Goal: Communication & Community: Answer question/provide support

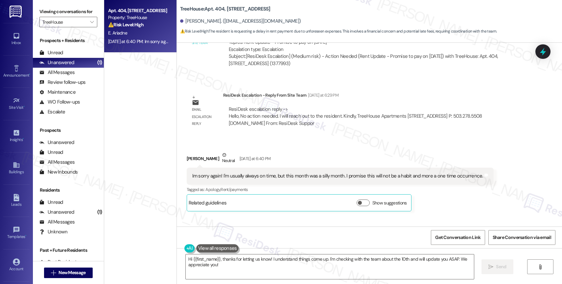
scroll to position [1825, 0]
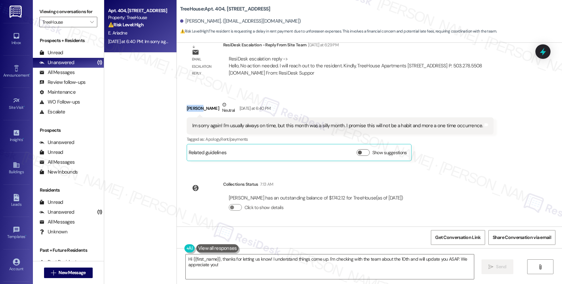
drag, startPoint x: 184, startPoint y: 106, endPoint x: 172, endPoint y: 104, distance: 12.2
click at [177, 104] on div "Received via SMS Elliana Ariadne Neutral Yesterday at 6:40 PM Im sorry again! I…" at bounding box center [369, 125] width 385 height 79
copy div "Elliana"
click at [299, 169] on div "Lease started Mar 14, 2025 at 8:00 PM Survey, sent via SMS Residesk Automated S…" at bounding box center [369, 135] width 385 height 184
click at [246, 267] on textarea "Hi {{first_name}}, thanks for letting us know! I understand things come up. I'm…" at bounding box center [330, 266] width 288 height 25
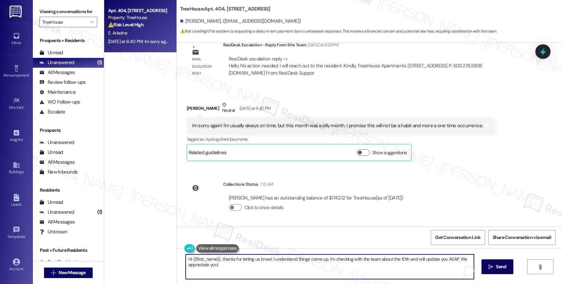
click at [246, 267] on textarea "Hi {{first_name}}, thanks for letting us know! I understand things come up. I'm…" at bounding box center [330, 266] width 288 height 25
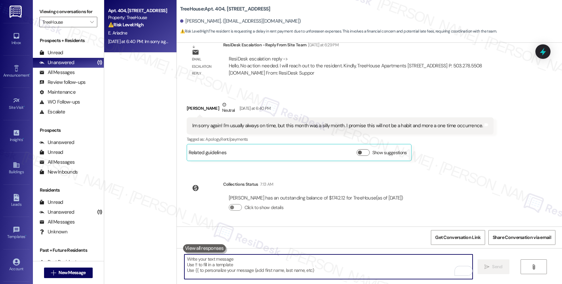
click at [204, 247] on button at bounding box center [204, 248] width 43 height 8
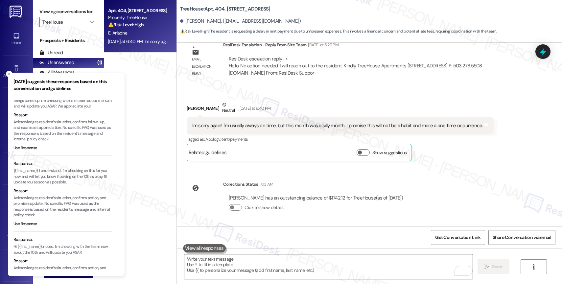
scroll to position [24, 0]
click at [27, 226] on button "Use Response" at bounding box center [25, 223] width 24 height 6
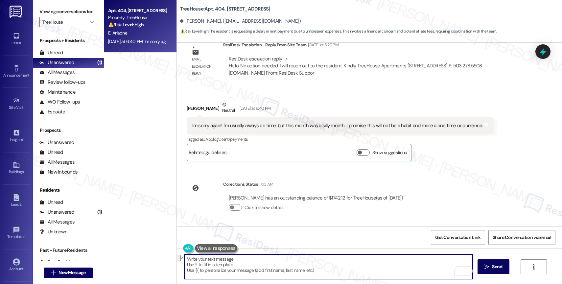
drag, startPoint x: 237, startPoint y: 258, endPoint x: 467, endPoint y: 258, distance: 230.0
click at [467, 258] on textarea "{{first_name}}, I understand. I'm checking on this for you now and will let you…" at bounding box center [328, 266] width 288 height 25
click at [213, 260] on textarea "{{first_name}}, I understand." at bounding box center [328, 266] width 288 height 25
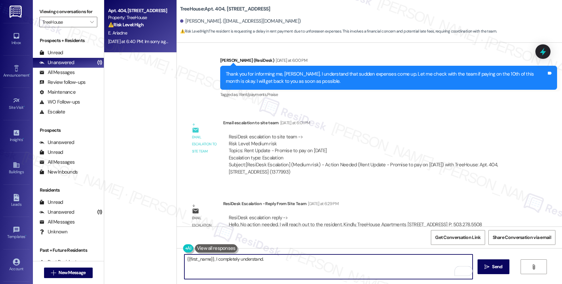
scroll to position [1593, 0]
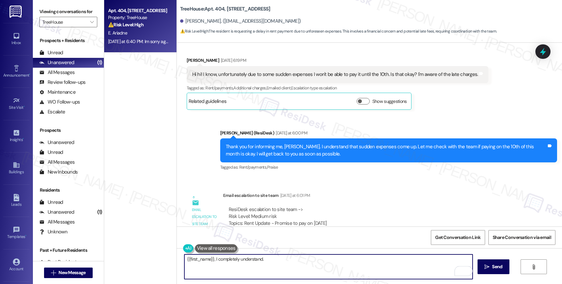
click at [265, 261] on textarea "{{first_name}}, I completely understand." at bounding box center [328, 266] width 288 height 25
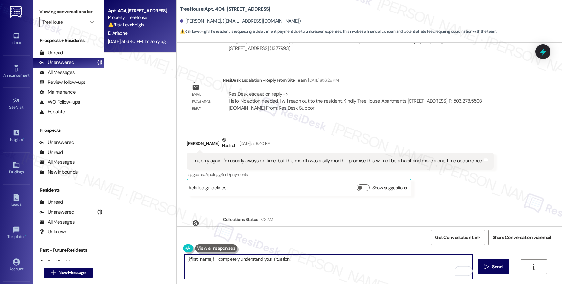
scroll to position [1825, 0]
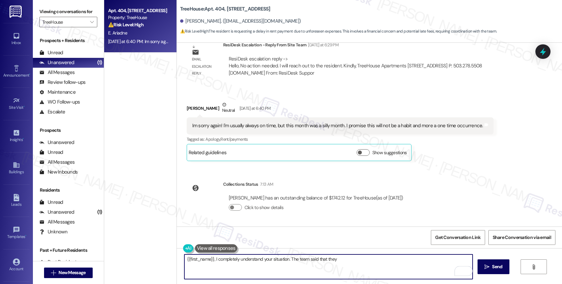
drag, startPoint x: 286, startPoint y: 260, endPoint x: 400, endPoint y: 260, distance: 114.0
click at [400, 260] on textarea "{{first_name}}, I completely understand your situation. The team said that they" at bounding box center [328, 266] width 288 height 25
drag, startPoint x: 286, startPoint y: 259, endPoint x: 356, endPoint y: 260, distance: 69.6
click at [356, 260] on textarea "{{first_name}}, I completely understand your situation. I was informed by the t…" at bounding box center [328, 266] width 288 height 25
click at [371, 260] on textarea "{{first_name}}, I completely understand your situation. I was informed by the t…" at bounding box center [328, 266] width 288 height 25
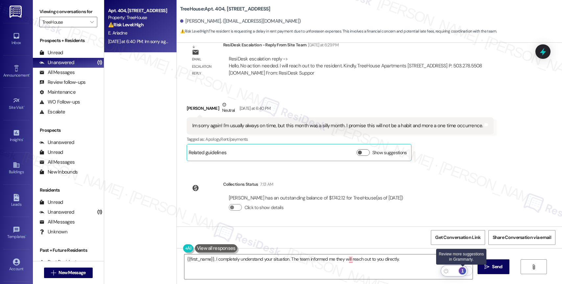
click at [463, 268] on div "1" at bounding box center [462, 270] width 7 height 7
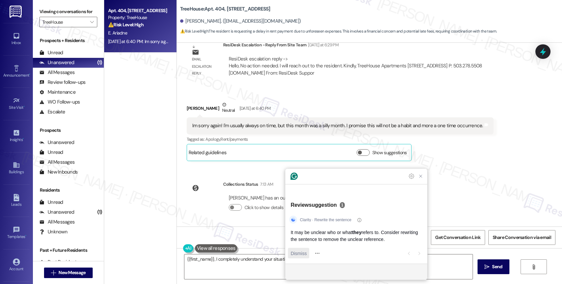
click at [298, 248] on div "Dismiss" at bounding box center [298, 253] width 16 height 11
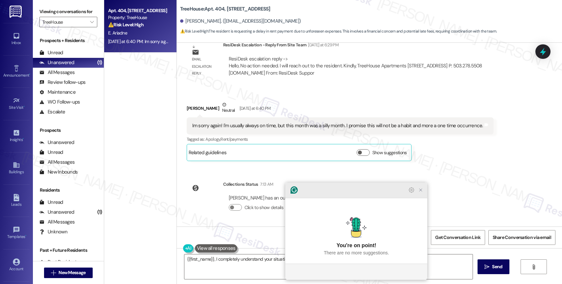
click at [423, 194] on icon "Close Grammarly Assistant" at bounding box center [421, 190] width 8 height 8
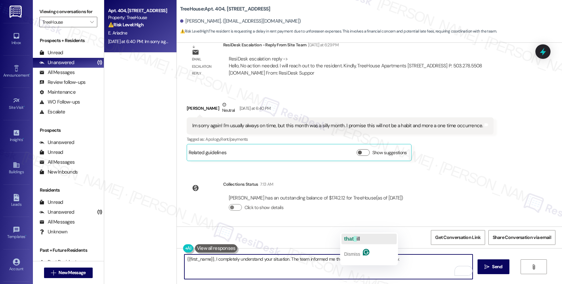
click at [353, 239] on span "that" at bounding box center [349, 239] width 10 height 6
click at [330, 258] on textarea "{{first_name}}, I completely understand your situation. The team informed me th…" at bounding box center [328, 266] width 288 height 25
click at [416, 259] on textarea "{{first_name}}, I completely understand your situation. The team informed me th…" at bounding box center [328, 266] width 288 height 25
type textarea "{{first_name}}, I completely understand your situation. The team informed me th…"
click at [493, 265] on span "Send" at bounding box center [497, 266] width 10 height 7
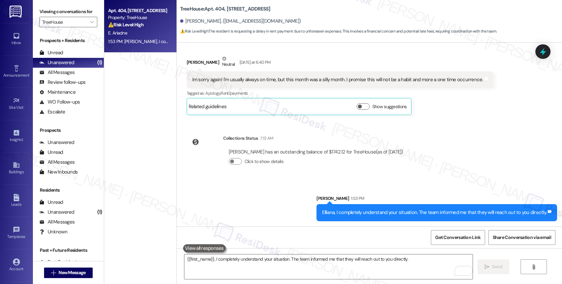
scroll to position [1871, 0]
click at [222, 261] on textarea "{{first_name}}, I completely understand your situation. The team informed me th…" at bounding box center [328, 266] width 288 height 25
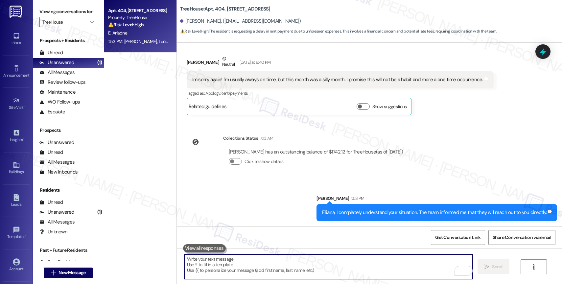
paste textarea "Feel free to let us know if you have other questions or concerns so we can assi…"
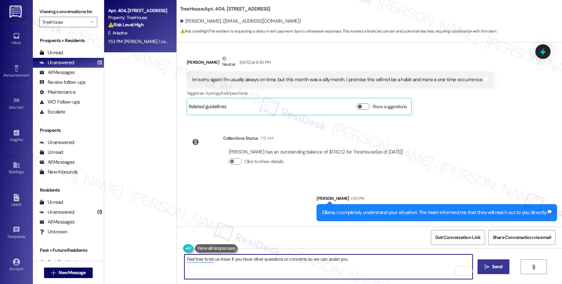
click at [362, 261] on textarea "Feel free to let us know if you have other questions or concerns so we can assi…" at bounding box center [328, 266] width 288 height 25
type textarea "Feel free to let us know if you have other questions or concerns so we can assi…"
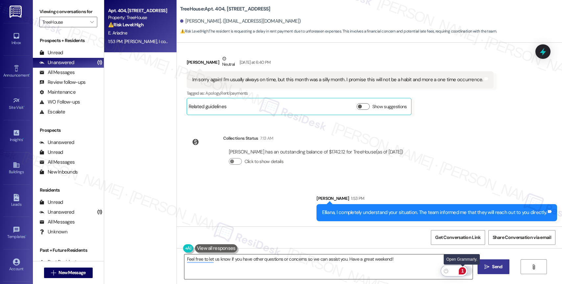
click at [462, 270] on div "1" at bounding box center [462, 270] width 7 height 7
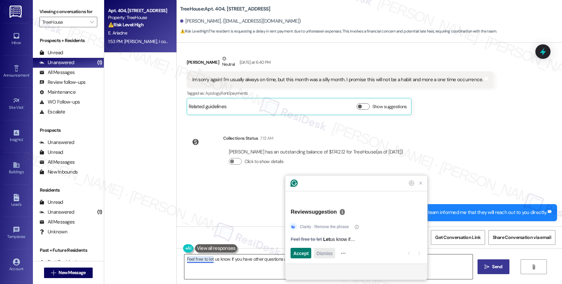
click at [325, 253] on span "Dismiss" at bounding box center [324, 253] width 16 height 7
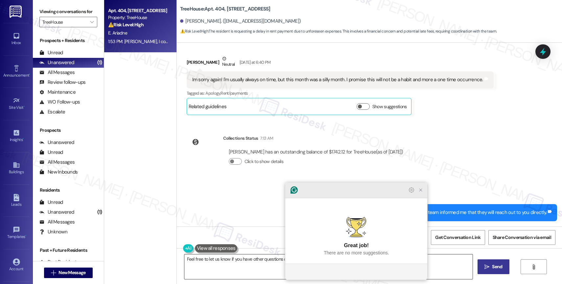
click at [419, 193] on icon "Close Grammarly Assistant" at bounding box center [420, 189] width 5 height 5
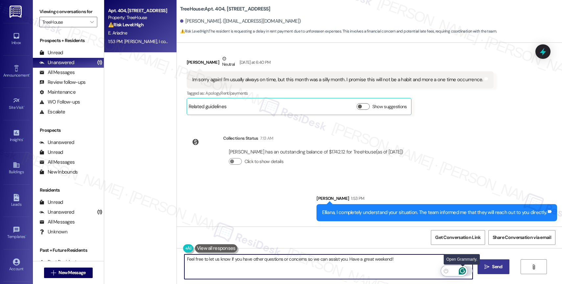
click at [463, 268] on icon "Open Grammarly. 0 Suggestions." at bounding box center [462, 270] width 5 height 5
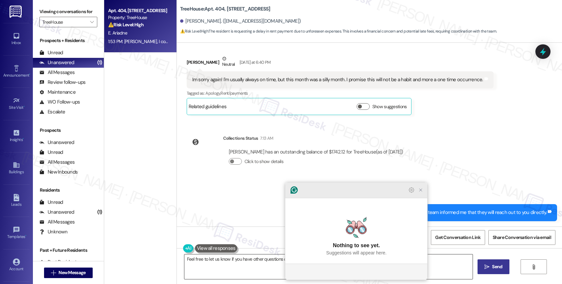
click at [421, 194] on icon "Close Grammarly Assistant" at bounding box center [421, 190] width 8 height 8
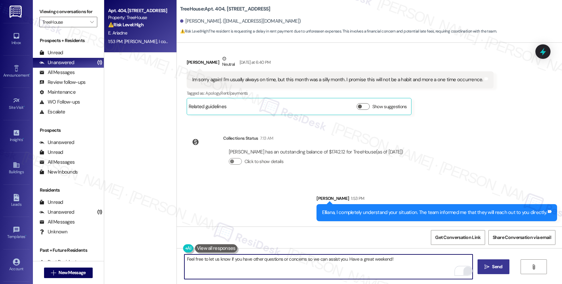
click at [489, 267] on span " Send" at bounding box center [493, 266] width 21 height 7
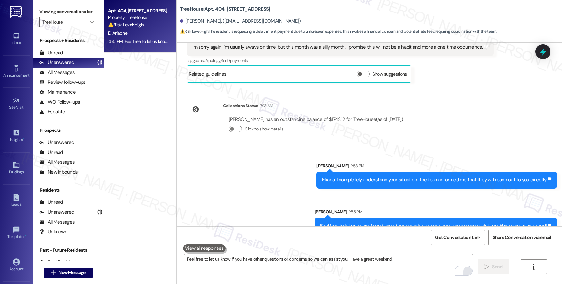
scroll to position [1917, 0]
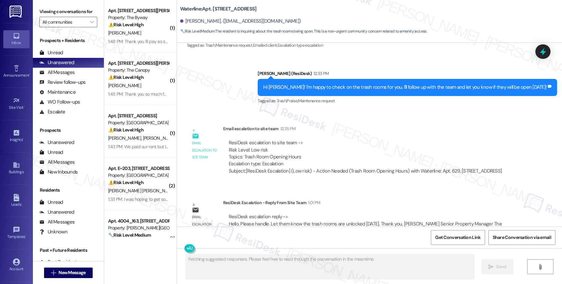
scroll to position [2936, 0]
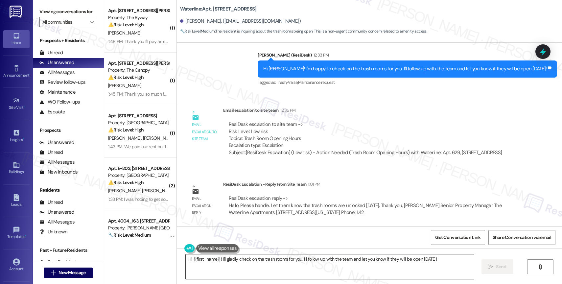
click at [231, 264] on textarea "Hi {{first_name}}! I'll gladly check on the trash rooms for you. I'll follow up…" at bounding box center [330, 266] width 288 height 25
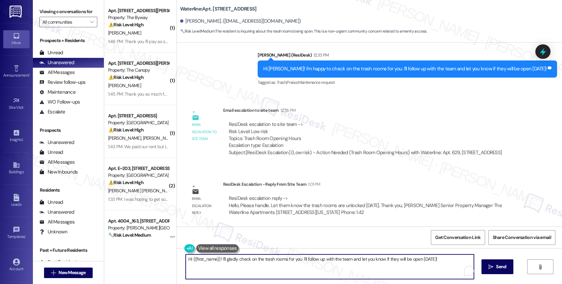
click at [231, 264] on textarea "Hi {{first_name}}! I'll gladly check on the trash rooms for you. I'll follow up…" at bounding box center [330, 266] width 288 height 25
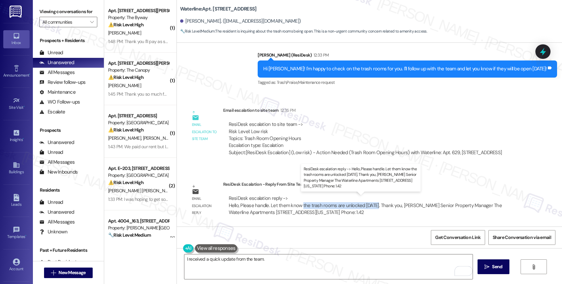
drag, startPoint x: 296, startPoint y: 203, endPoint x: 370, endPoint y: 204, distance: 73.9
click at [370, 204] on div "ResiDesk escalation reply -> Hello, Please handle. Let them know the trash room…" at bounding box center [365, 205] width 273 height 21
copy div "the trash rooms are unlocked today."
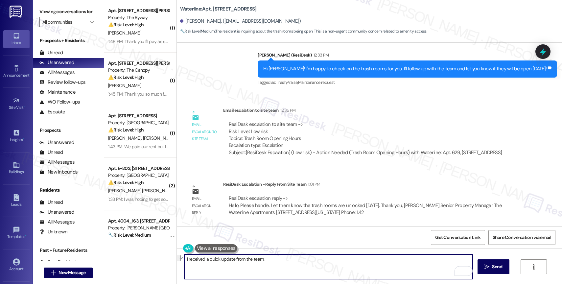
drag, startPoint x: 284, startPoint y: 261, endPoint x: 165, endPoint y: 259, distance: 119.3
click at [165, 259] on div "( 1 ) Apt. 238, 23765 NE Halsey St Property: The Byway ⚠️ Risk Level: High The …" at bounding box center [333, 142] width 458 height 284
type textarea "H"
paste textarea "the trash rooms are unlocked today."
click at [282, 263] on textarea "The trash rooms are unlocked today." at bounding box center [328, 266] width 288 height 25
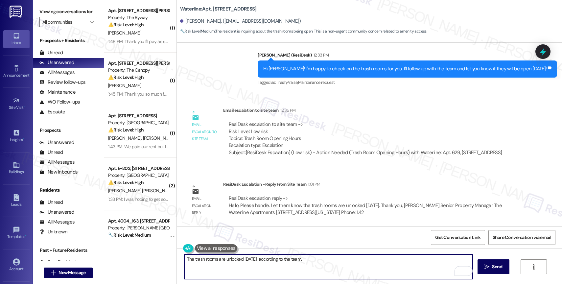
paste textarea "the trash rooms are unlocked today."
paste textarea "Feel free to let us know if you have other questions or concerns so we can assi…"
click at [455, 260] on textarea "According to the team, the trash rooms are unlocked today. Please let us know i…" at bounding box center [328, 266] width 288 height 25
type textarea "According to the team, the trash rooms are unlocked today. Please let us know i…"
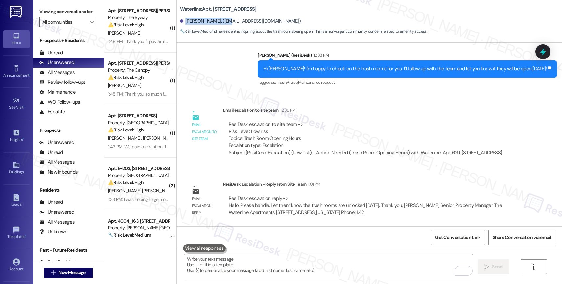
drag, startPoint x: 181, startPoint y: 20, endPoint x: 218, endPoint y: 20, distance: 37.8
click at [218, 20] on div "Vanessa Kerstetter. (vanessakerstetter@msn.com)" at bounding box center [240, 21] width 121 height 7
copy div "Vanessa Kerstetter."
click at [267, 79] on div "Sent via SMS Sarah (ResiDesk) 12:33 PM Hi Vanessa! I'm happy to check on the tr…" at bounding box center [369, 65] width 385 height 56
click at [71, 274] on span "New Message" at bounding box center [71, 272] width 27 height 7
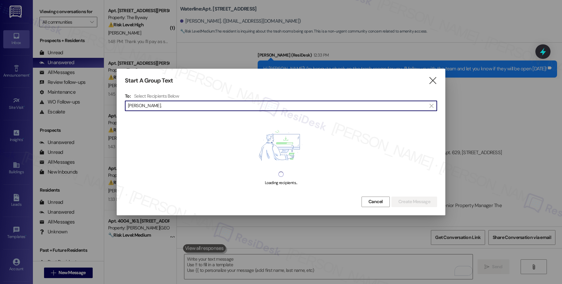
type input "Vanessa Kerstetter."
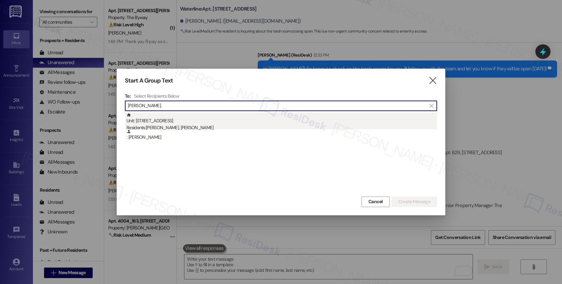
click at [196, 123] on div "Unit: 629 - 2900 Grand Ave. Residents: Vanessa Kerstetter, Zane Ricks" at bounding box center [281, 122] width 310 height 19
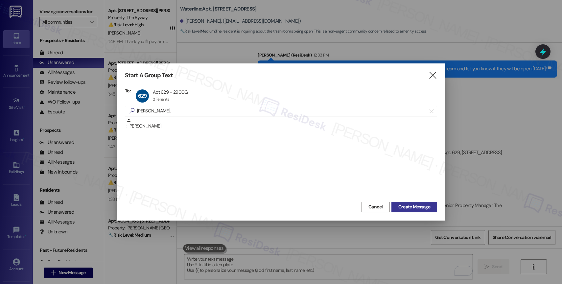
click at [414, 207] on span "Create Message" at bounding box center [414, 206] width 32 height 7
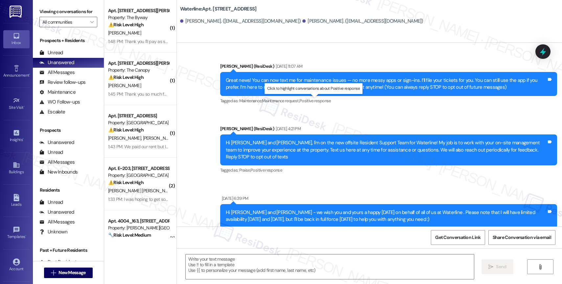
type textarea "Fetching suggested responses. Please feel free to read through the conversation…"
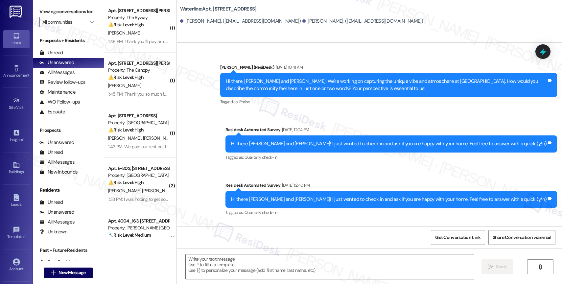
scroll to position [457, 0]
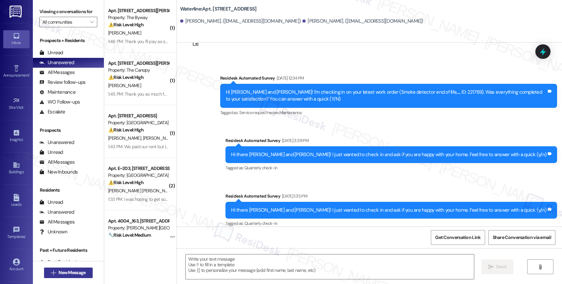
click at [68, 268] on button " New Message" at bounding box center [68, 272] width 49 height 11
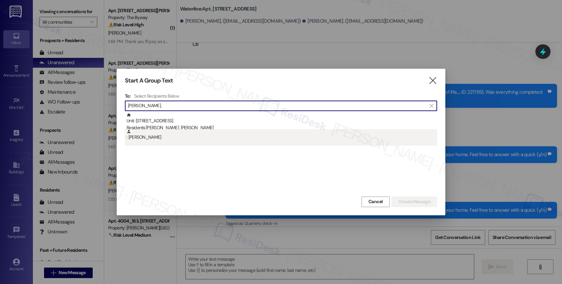
type input "Vanessa Kerstetter."
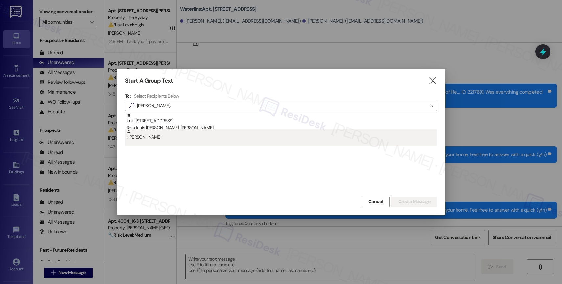
click at [171, 139] on div ": Vanessa Kerstetter" at bounding box center [281, 134] width 310 height 11
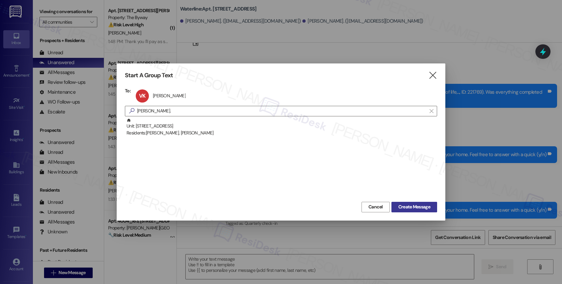
click at [417, 206] on span "Create Message" at bounding box center [414, 206] width 32 height 7
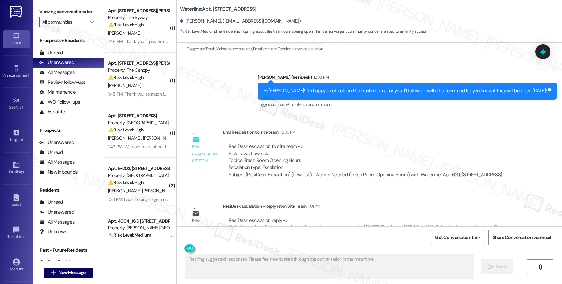
scroll to position [2936, 0]
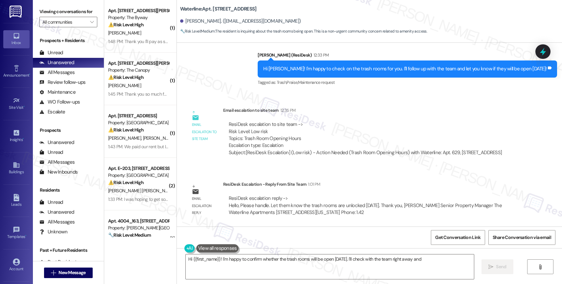
click at [336, 193] on div "ResiDesk escalation reply -> Hello, Please handle. Let them know the trash room…" at bounding box center [373, 205] width 300 height 31
click at [225, 265] on textarea "Hi {{first_name}}! I'm happy to confirm whether the trash rooms will be open to…" at bounding box center [330, 266] width 288 height 25
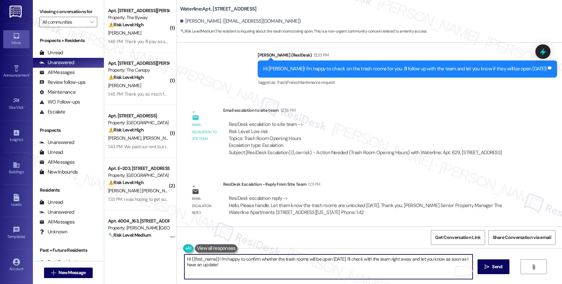
drag, startPoint x: 220, startPoint y: 261, endPoint x: 223, endPoint y: 276, distance: 15.5
click at [223, 276] on textarea "Hi {{first_name}}! I'm happy to confirm whether the trash rooms will be open to…" at bounding box center [328, 266] width 288 height 25
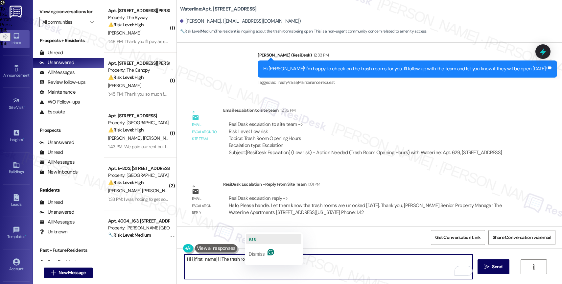
click at [253, 237] on span "are" at bounding box center [253, 239] width 8 height 6
click at [317, 259] on textarea "Hi {{first_name}}! The trash rooms are unlocked today." at bounding box center [328, 266] width 288 height 25
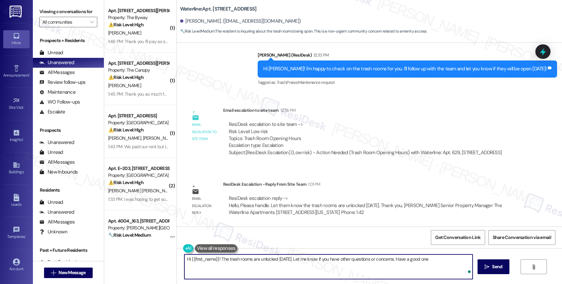
type textarea "Hi {{first_name}}! The trash rooms are unlocked today. Let me know if you have …"
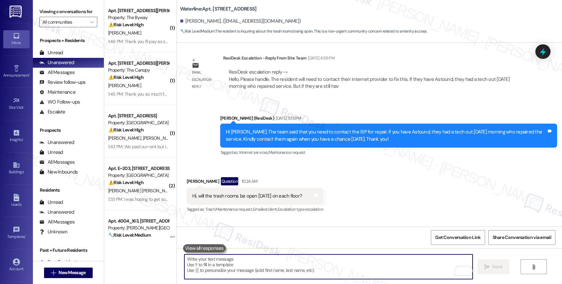
scroll to position [2982, 0]
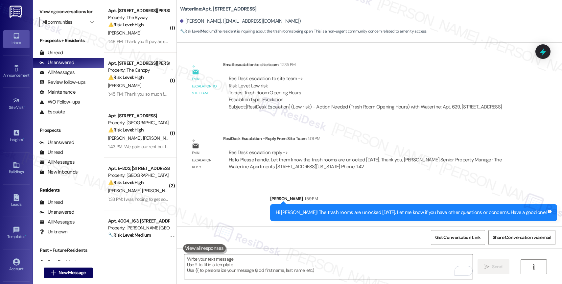
click at [261, 204] on div "Sent via SMS Sarah 1:59 PM Hi Vanessa! The trash rooms are unlocked today. Let …" at bounding box center [369, 203] width 385 height 46
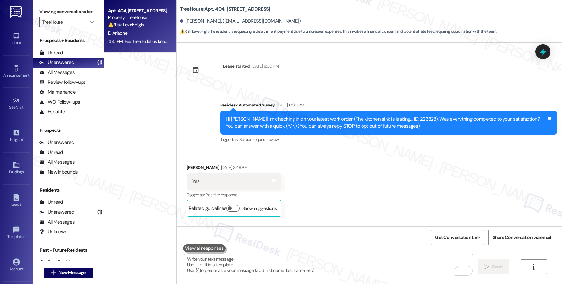
scroll to position [1917, 0]
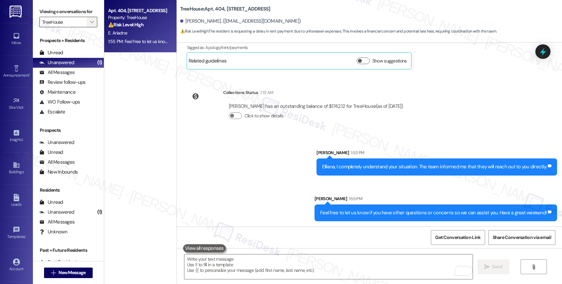
click at [89, 26] on span "" at bounding box center [92, 22] width 6 height 11
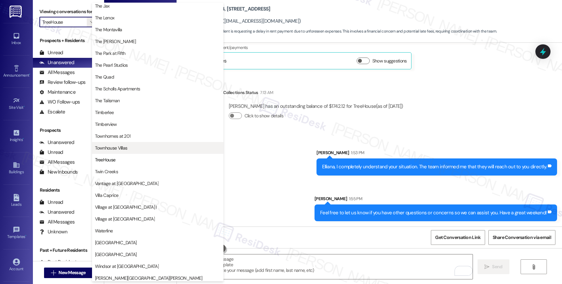
scroll to position [1186, 0]
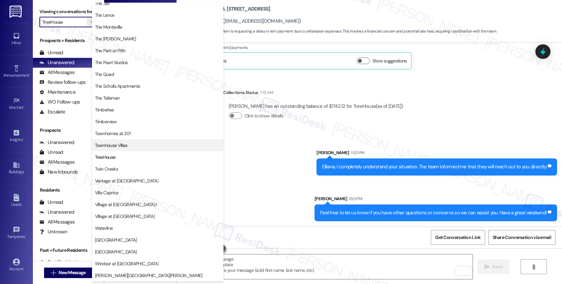
click at [126, 146] on span "Townhouse Villas" at bounding box center [111, 145] width 33 height 7
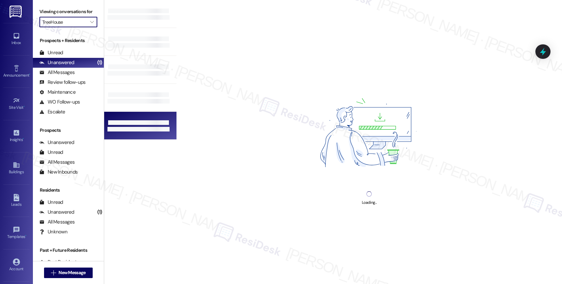
type input "Townhouse Villas"
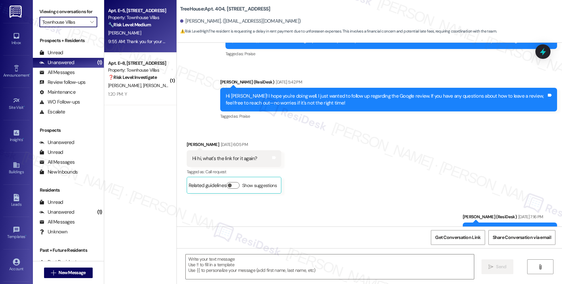
type textarea "Fetching suggested responses. Please feel free to read through the conversation…"
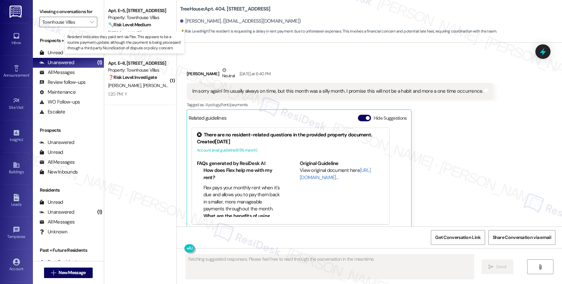
scroll to position [1867, 0]
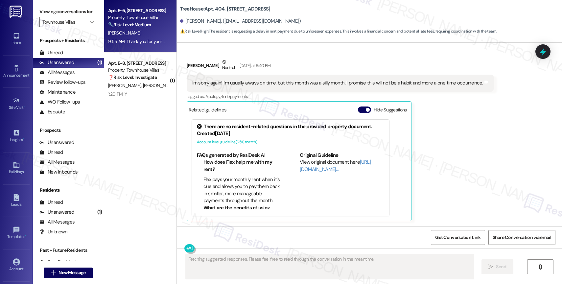
click at [133, 19] on div "Property: Townhouse Villas" at bounding box center [138, 17] width 61 height 7
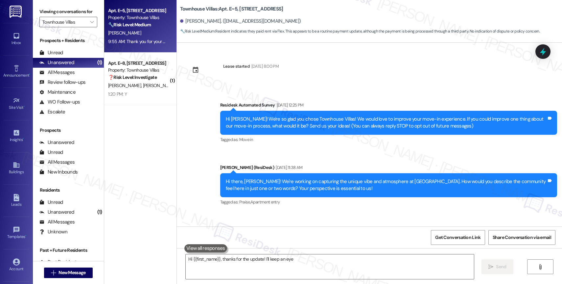
scroll to position [112, 0]
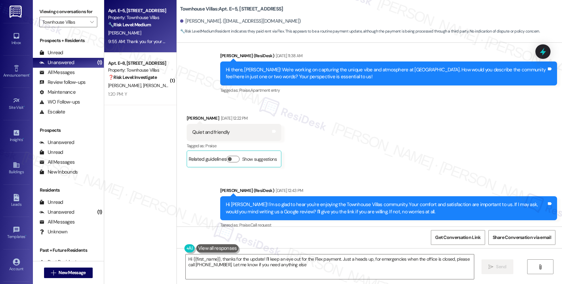
type textarea "Hi {{first_name}}, thanks for the update! I'll keep an eye out for the Flex pay…"
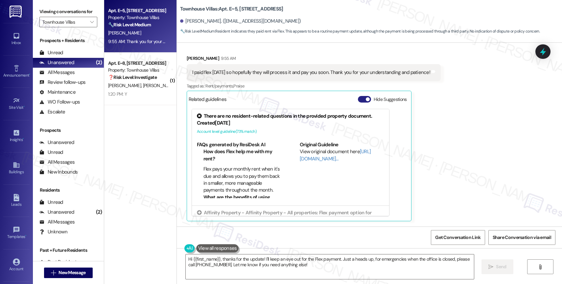
click at [358, 98] on button "Hide Suggestions" at bounding box center [364, 99] width 13 height 7
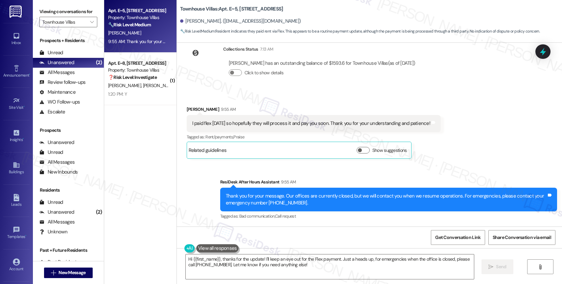
click at [329, 172] on div "Sent via SMS ResiDesk After Hours Assistant 9:55 AM Thank you for your message.…" at bounding box center [369, 195] width 385 height 62
click at [262, 262] on textarea "Hi {{first_name}}, thanks for the update! I'll keep an eye out for the Flex pay…" at bounding box center [330, 266] width 288 height 25
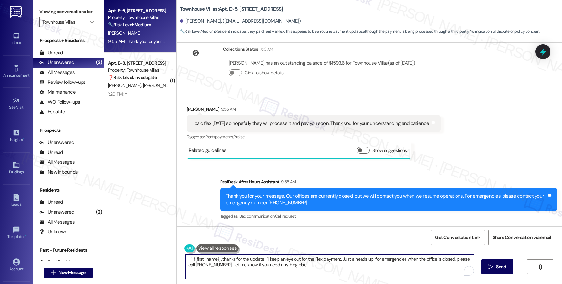
click at [262, 262] on textarea "Hi {{first_name}}, thanks for the update! I'll keep an eye out for the Flex pay…" at bounding box center [330, 266] width 288 height 25
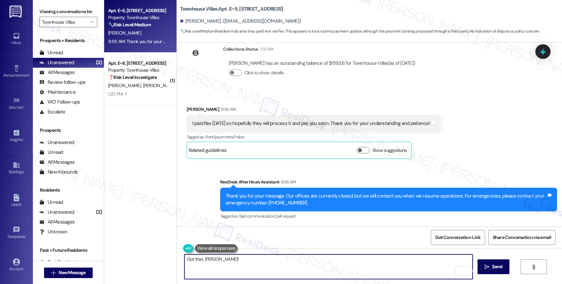
paste textarea "If anything else comes up or you have more questions, feel free to reach out an…"
drag, startPoint x: 373, startPoint y: 258, endPoint x: 455, endPoint y: 265, distance: 82.1
click at [455, 265] on textarea "Got that, [PERSON_NAME]! If anything else comes up or you have more questions, …" at bounding box center [328, 266] width 288 height 25
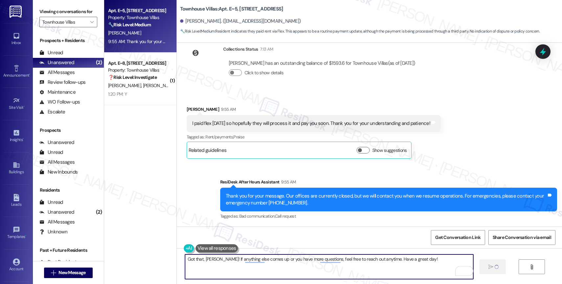
type textarea "Fetching suggested responses. Please feel free to read through the conversation…"
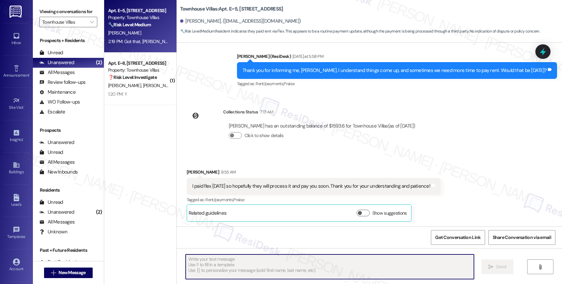
scroll to position [1982, 0]
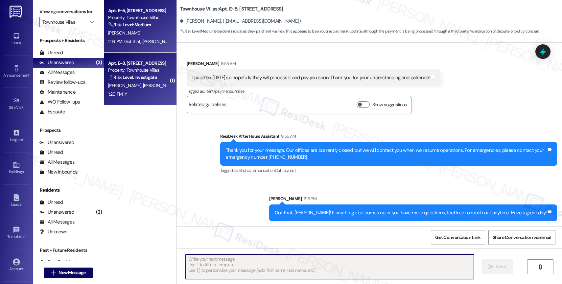
click at [143, 85] on span "[PERSON_NAME]" at bounding box center [160, 85] width 35 height 6
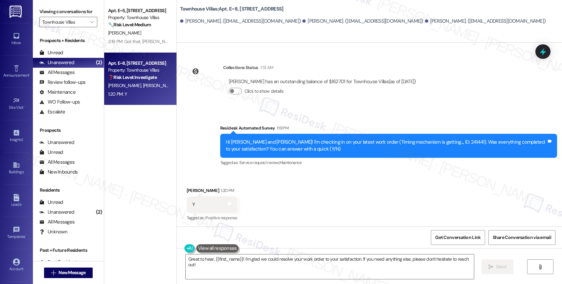
scroll to position [608, 0]
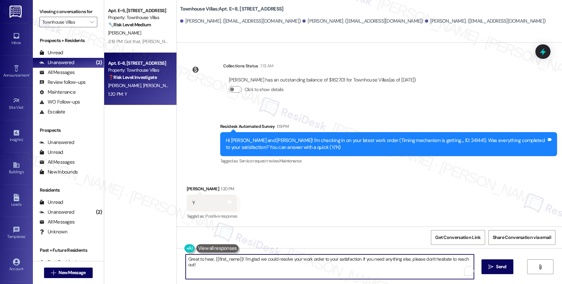
drag, startPoint x: 210, startPoint y: 258, endPoint x: 238, endPoint y: 259, distance: 27.3
click at [238, 259] on textarea "Great to hear, {{first_name}}! I'm glad we could resolve your work order to you…" at bounding box center [330, 266] width 288 height 25
click at [467, 258] on textarea "Great to hear, [PERSON_NAME]! I'm glad we could resolve your work order to your…" at bounding box center [328, 266] width 288 height 25
click at [463, 269] on icon "Open Grammarly. 0 Suggestions." at bounding box center [462, 270] width 5 height 5
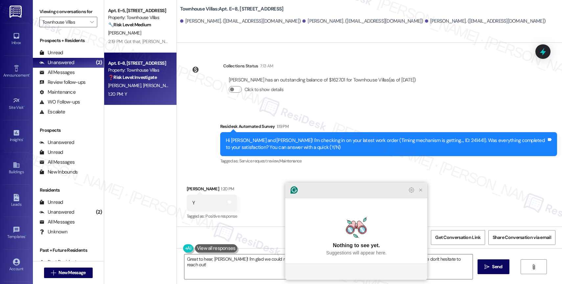
click at [421, 193] on icon "Close Grammarly Assistant" at bounding box center [420, 189] width 5 height 5
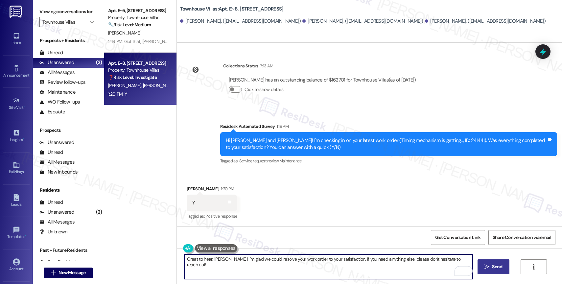
click at [499, 271] on button " Send" at bounding box center [493, 266] width 32 height 15
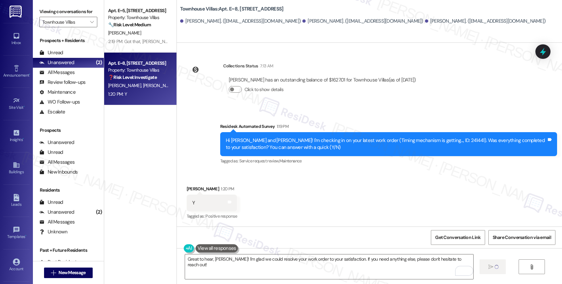
type textarea "Fetching suggested responses. Please feel free to read through the conversation…"
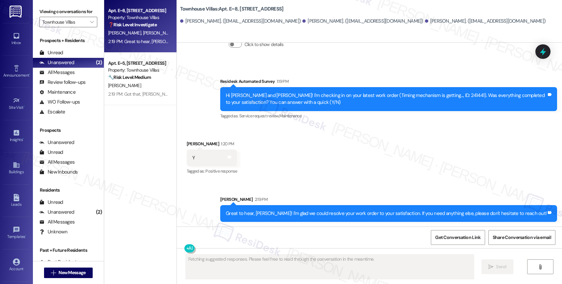
scroll to position [654, 0]
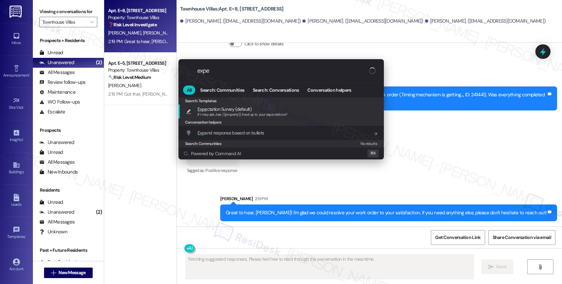
type input "expec"
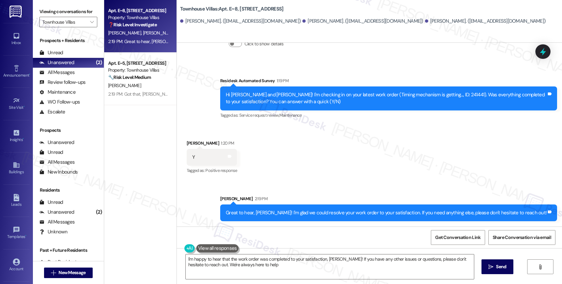
type textarea "I'm happy to hear that the work order was completed to your satisfaction, Gordo…"
click at [287, 171] on div "Received via SMS Gordon Bennett 1:20 PM Y Tags and notes Tagged as: Positive re…" at bounding box center [369, 153] width 385 height 56
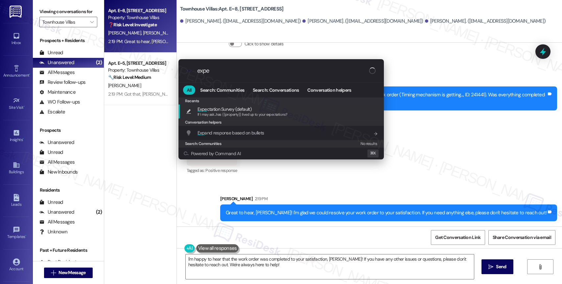
type input "expec"
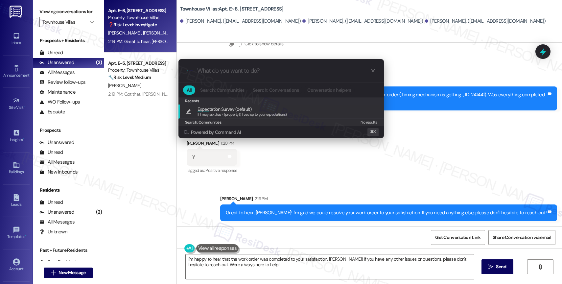
type textarea "If I may ask...has {{property}} lived up to your expectations?"
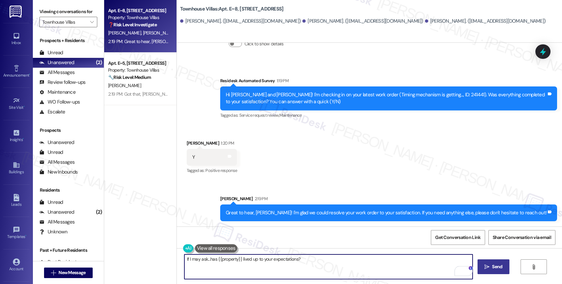
click at [494, 268] on span "Send" at bounding box center [497, 266] width 10 height 7
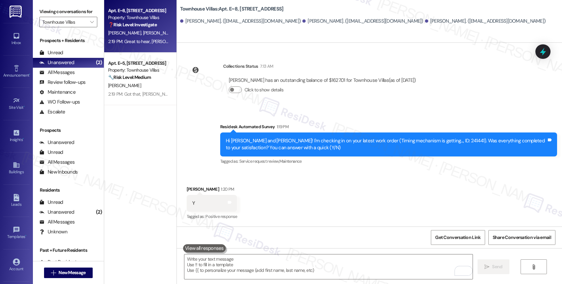
scroll to position [700, 0]
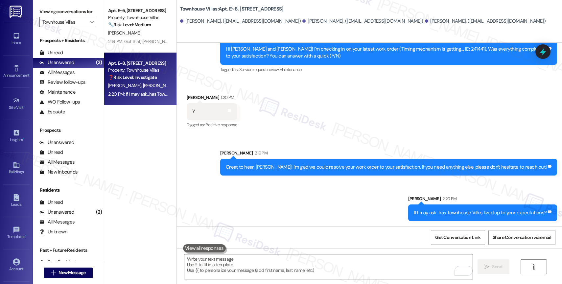
click at [304, 113] on div "Received via SMS Gordon Bennett 1:20 PM Y Tags and notes Tagged as: Positive re…" at bounding box center [369, 107] width 385 height 56
click at [90, 25] on icon "" at bounding box center [92, 21] width 4 height 5
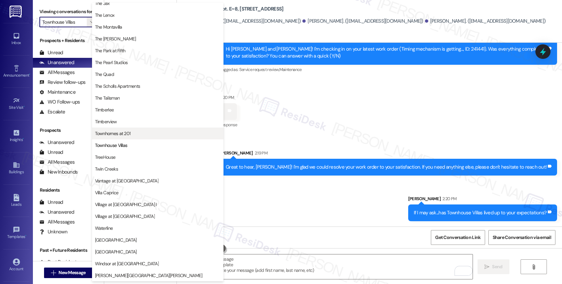
scroll to position [1197, 0]
click at [127, 130] on span "Townhomes at 201" at bounding box center [113, 133] width 36 height 7
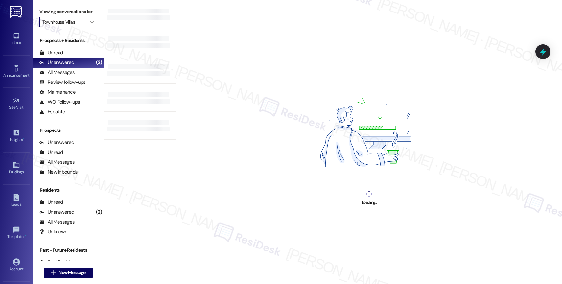
type input "Townhomes at 201"
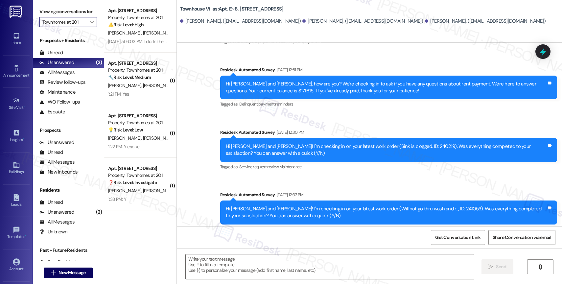
type textarea "Fetching suggested responses. Please feel free to read through the conversation…"
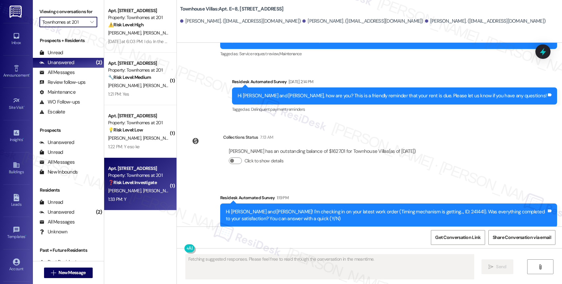
scroll to position [608, 0]
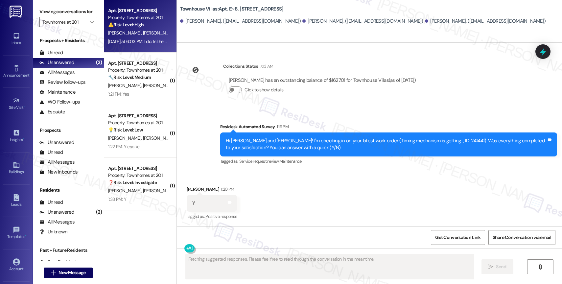
click at [136, 37] on div "Yesterday at 6:03 PM: I do. In the email was sent to us,, it says it will be ma…" at bounding box center [138, 41] width 62 height 8
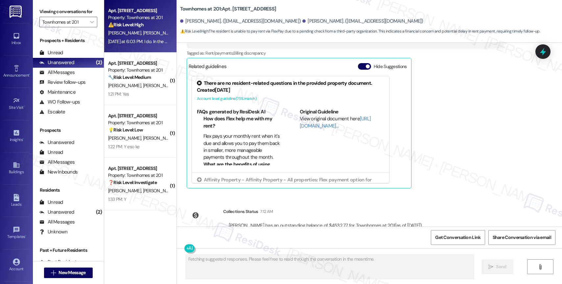
scroll to position [5853, 0]
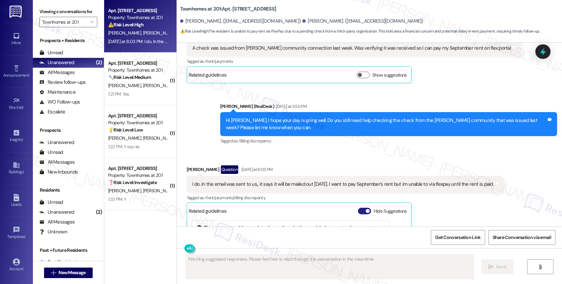
click at [358, 208] on button "Hide Suggestions" at bounding box center [364, 211] width 13 height 7
click at [308, 150] on div "Received via SMS Shawntae Eiland Question Yesterday at 6:03 PM I do. In the ema…" at bounding box center [369, 187] width 385 height 74
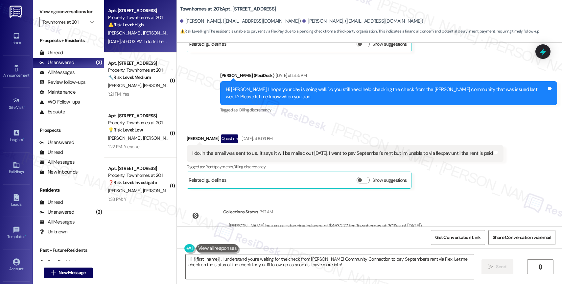
scroll to position [5700, 0]
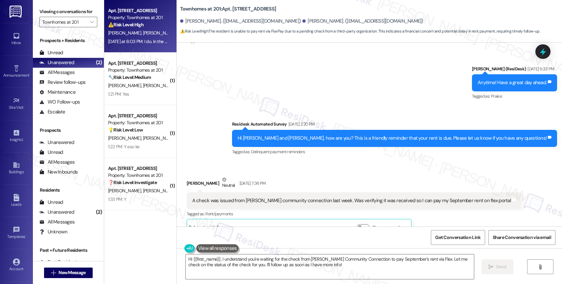
click at [298, 171] on div "Received via SMS Shawntae Eiland Neutral Sep 03, 2025 at 7:36 PM A check was is…" at bounding box center [354, 205] width 344 height 69
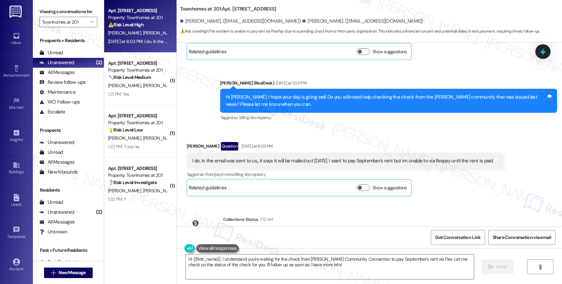
scroll to position [5797, 0]
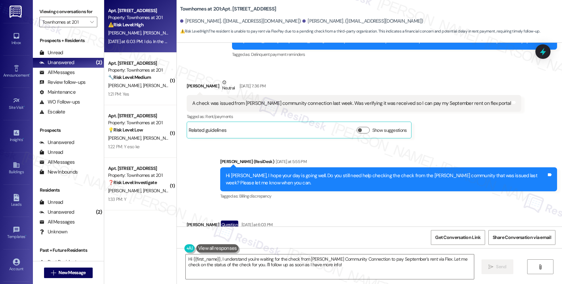
click at [306, 143] on div "Sent via SMS Sarah (ResiDesk) Yesterday at 5:55 PM Hi Shawntae, I hope your day…" at bounding box center [369, 174] width 385 height 62
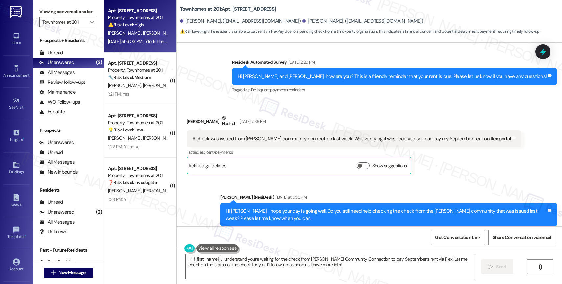
scroll to position [5754, 0]
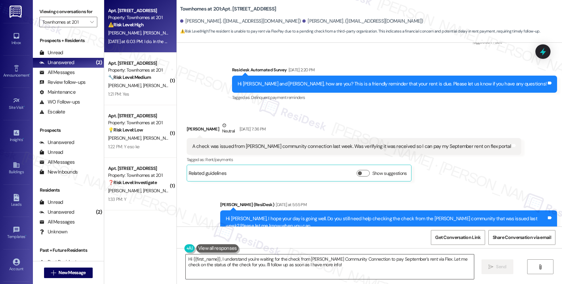
click at [255, 256] on textarea "Hi {{first_name}}, I understand you're waiting for the check from Tracy Communi…" at bounding box center [330, 266] width 288 height 25
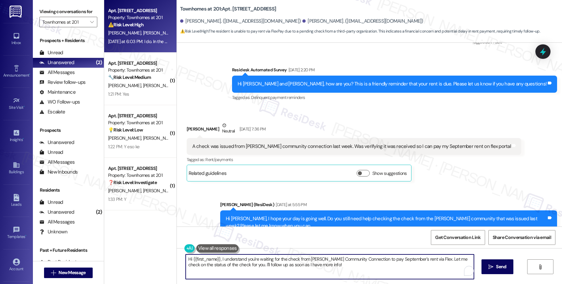
click at [255, 256] on textarea "Hi {{first_name}}, I understand you're waiting for the check from Tracy Communi…" at bounding box center [330, 266] width 288 height 25
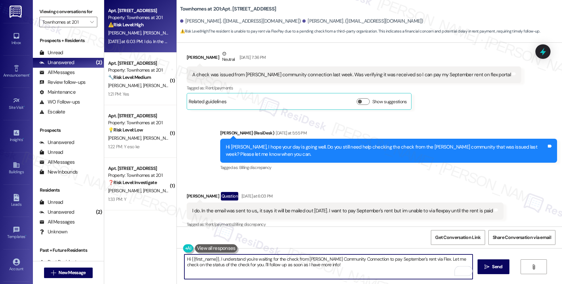
scroll to position [5825, 0]
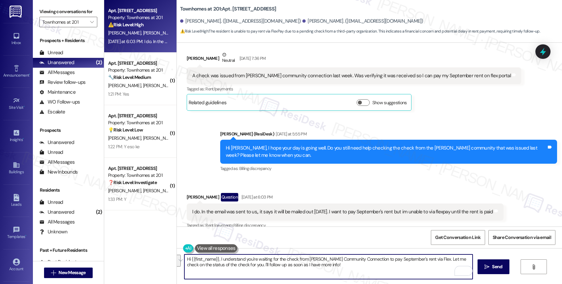
type textarea "S"
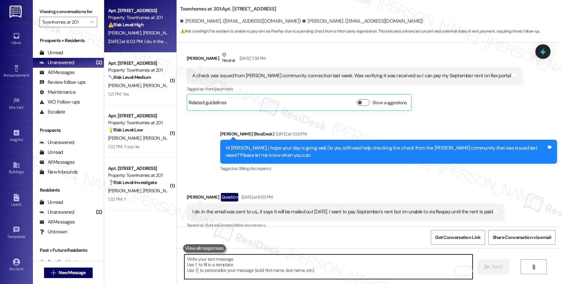
type textarea "D"
type textarea "i"
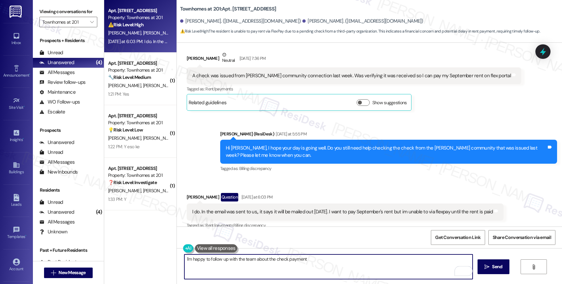
click at [252, 257] on textarea "I'm happy to follow up with the team about the check payment" at bounding box center [328, 266] width 288 height 25
drag, startPoint x: 268, startPoint y: 259, endPoint x: 361, endPoint y: 268, distance: 93.4
click at [361, 268] on textarea "I'm happy to follow up with the team about the check payment" at bounding box center [328, 266] width 288 height 25
click at [376, 262] on textarea "I'm happy to follow up with the team about that. I'll get back to you as soon a…" at bounding box center [328, 266] width 288 height 25
type textarea "I'm happy to follow up with the team about that. I'll get back to you as soon a…"
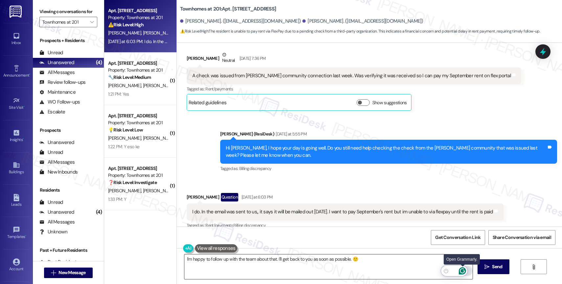
click at [463, 270] on icon "Open Grammarly. 0 Suggestions." at bounding box center [462, 270] width 5 height 5
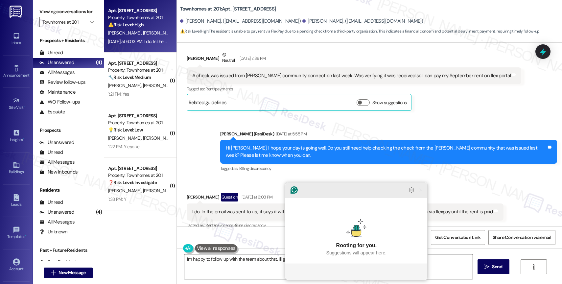
click at [420, 191] on icon "Close Grammarly Assistant" at bounding box center [420, 190] width 3 height 3
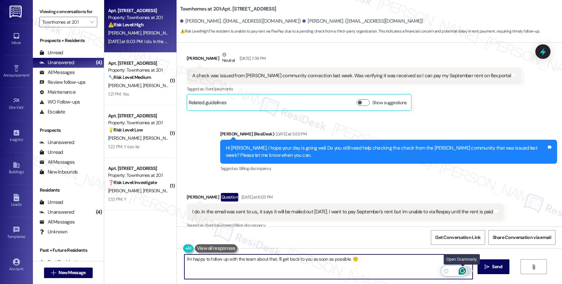
click at [461, 270] on icon "Open Grammarly. 0 Suggestions." at bounding box center [462, 270] width 7 height 7
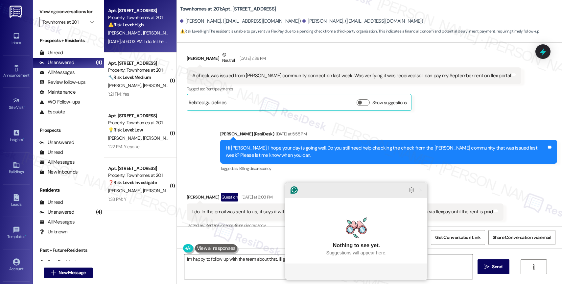
click at [419, 193] on icon "Close Grammarly Assistant" at bounding box center [420, 189] width 5 height 5
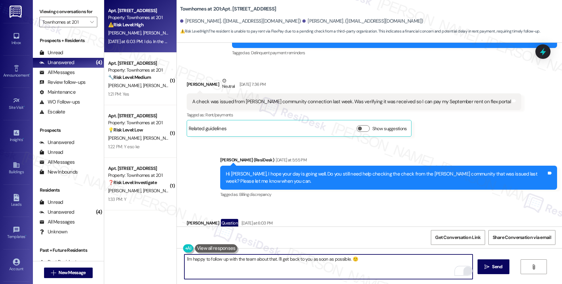
scroll to position [5883, 0]
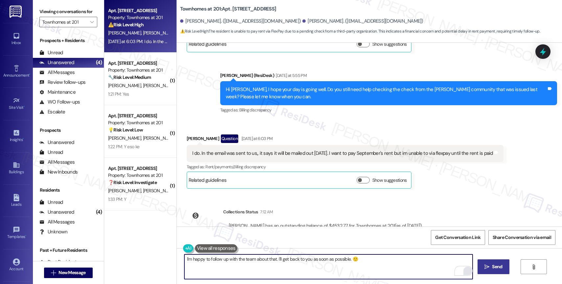
click at [481, 268] on button " Send" at bounding box center [493, 266] width 32 height 15
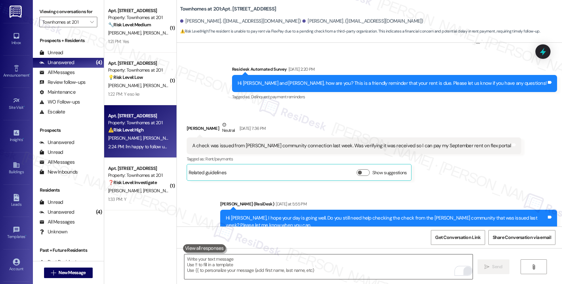
scroll to position [5754, 0]
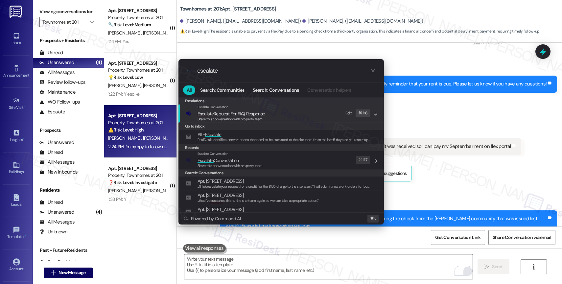
type input "escalate"
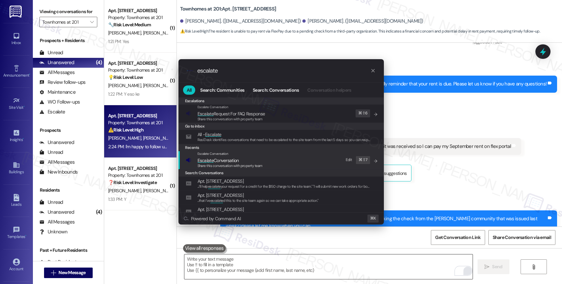
click at [236, 161] on span "Escalate Conversation" at bounding box center [217, 160] width 41 height 6
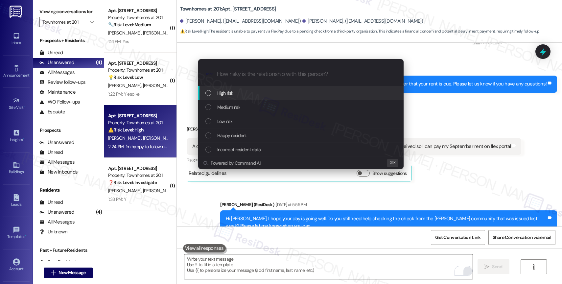
click at [237, 95] on div "High risk" at bounding box center [301, 92] width 192 height 7
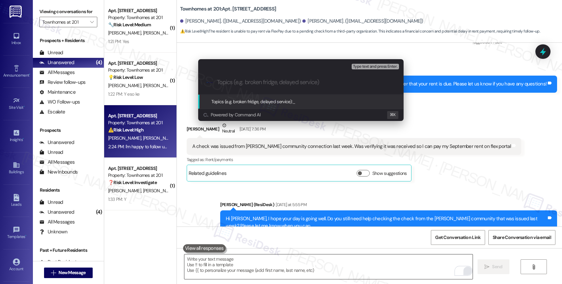
click at [236, 80] on input "Topics (e.g. broken fridge, delayed service)" at bounding box center [306, 82] width 178 height 7
type input "Follow-up: Check from Tracy Community"
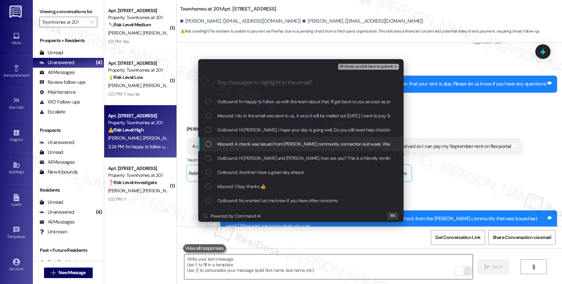
click at [265, 144] on span "Inbound: A check was issued from Tracy community connection last week. Was veri…" at bounding box center [371, 143] width 309 height 7
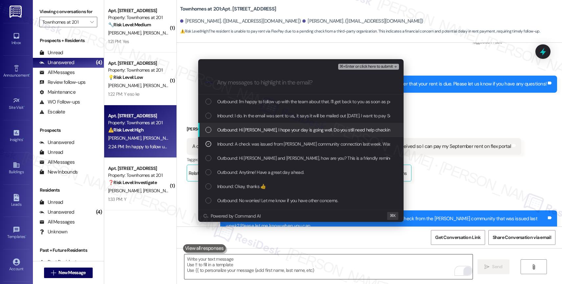
drag, startPoint x: 268, startPoint y: 129, endPoint x: 270, endPoint y: 117, distance: 12.9
click at [268, 129] on span "Outbound: Hi Shawntae, I hope your day is going well. Do you still need help ch…" at bounding box center [411, 129] width 388 height 7
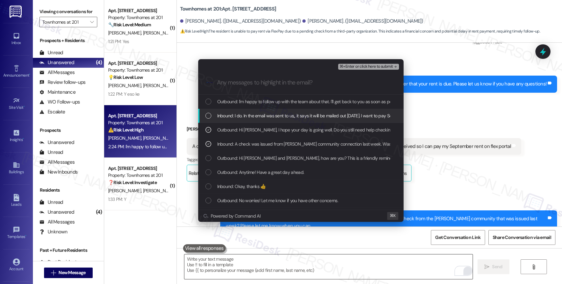
drag, startPoint x: 270, startPoint y: 116, endPoint x: 281, endPoint y: 104, distance: 16.3
click at [270, 116] on span "Inbound: I do. In the email was sent to us,, it says it will be mailed out on F…" at bounding box center [364, 115] width 295 height 7
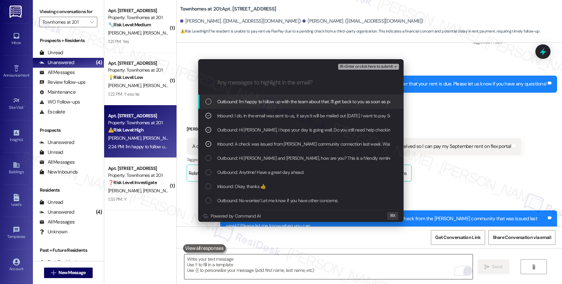
click at [287, 97] on div "Outbound: I'm happy to follow up with the team about that. I'll get back to you…" at bounding box center [300, 102] width 205 height 14
click at [382, 65] on span "⌘+Enter or click here to submit" at bounding box center [365, 66] width 53 height 5
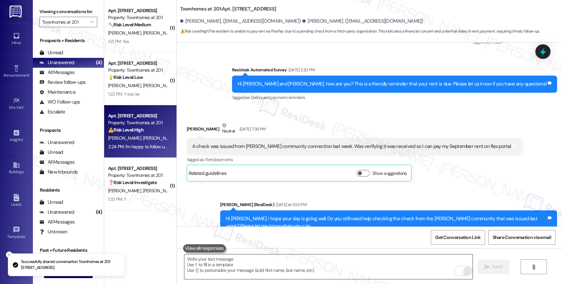
scroll to position [6043, 0]
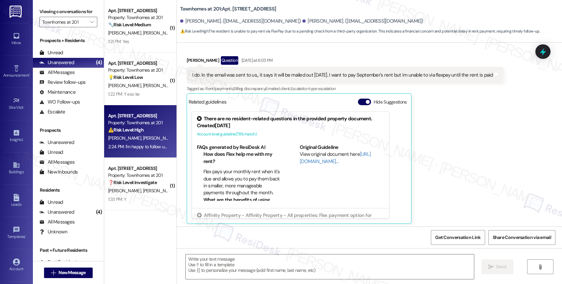
type textarea "Fetching suggested responses. Please feel free to read through the conversation…"
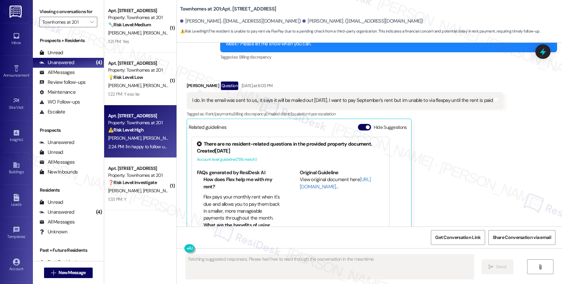
scroll to position [5936, 0]
click at [358, 124] on button "Hide Suggestions" at bounding box center [364, 127] width 13 height 7
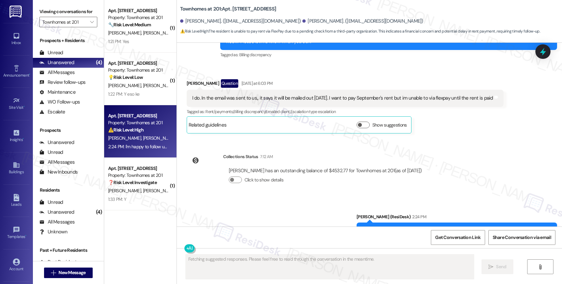
scroll to position [5939, 0]
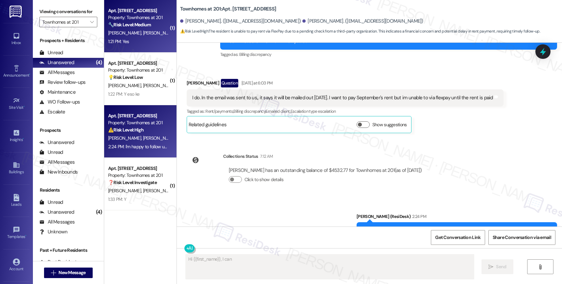
click at [133, 26] on strong "🔧 Risk Level: Medium" at bounding box center [129, 25] width 43 height 6
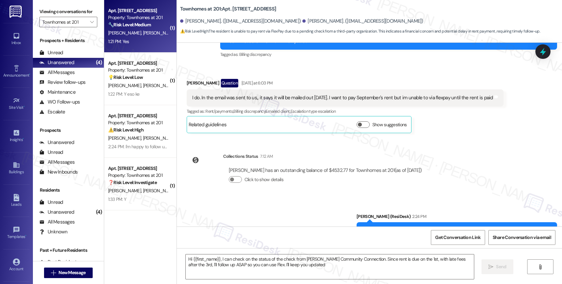
type textarea "Hi {{first_name}}, I can check on the status of the check from Tracy Community …"
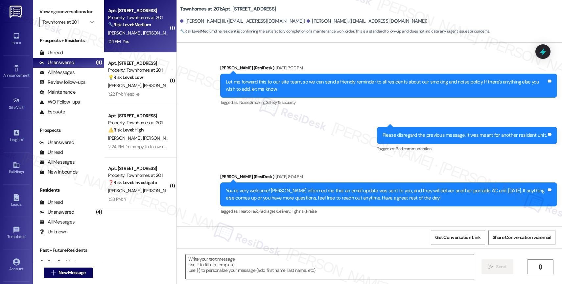
type textarea "Fetching suggested responses. Please feel free to read through the conversation…"
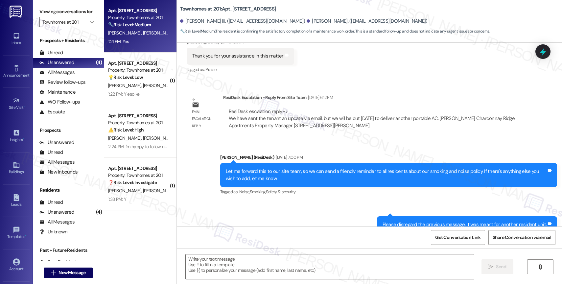
scroll to position [1320, 0]
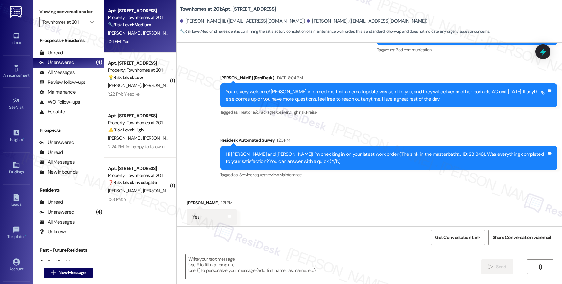
click at [267, 185] on div "Received via SMS Joseph Bowman 1:21 PM Yes Tags and notes Tagged as: Positive r…" at bounding box center [369, 213] width 385 height 56
click at [243, 264] on textarea at bounding box center [330, 266] width 288 height 25
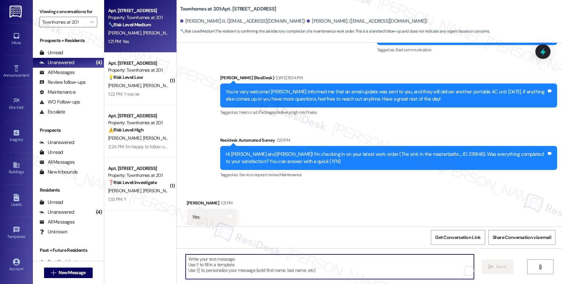
paste textarea "That's great to hear! Thank you for confirming the work order was completed to …"
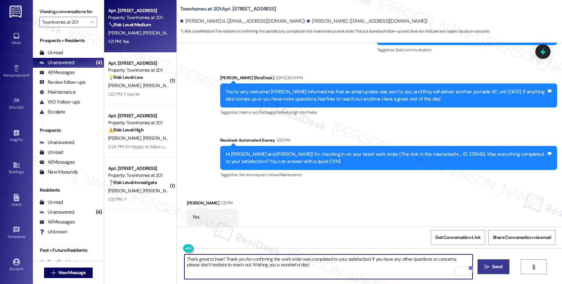
type textarea "That's great to hear! Thank you for confirming the work order was completed to …"
click at [497, 268] on span "Send" at bounding box center [497, 266] width 10 height 7
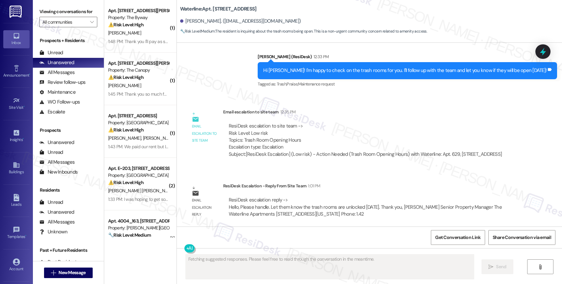
scroll to position [2936, 0]
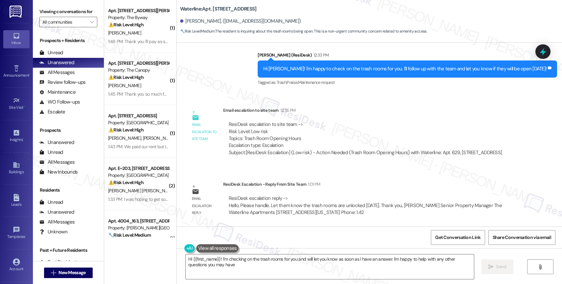
type textarea "Hi {{first_name}}! I'm checking on the trash rooms for you and will let you kno…"
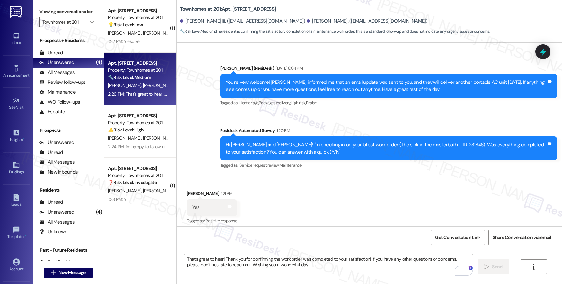
scroll to position [1373, 0]
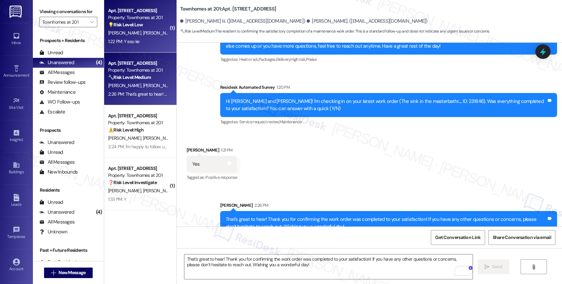
click at [143, 32] on span "[PERSON_NAME]" at bounding box center [159, 33] width 33 height 6
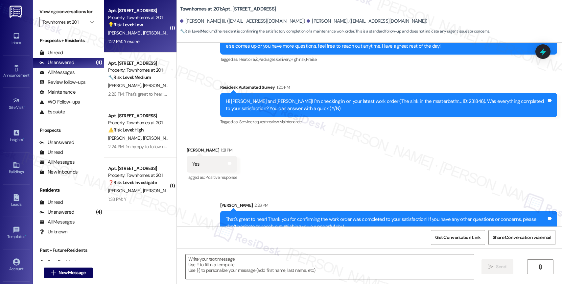
type textarea "Fetching suggested responses. Please feel free to read through the conversation…"
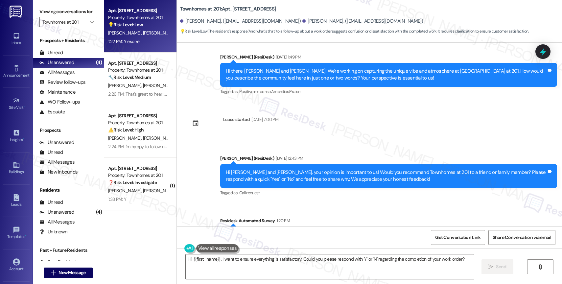
scroll to position [236, 0]
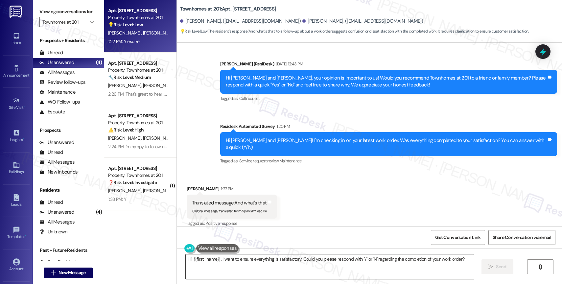
click at [216, 260] on textarea "Hi {{first_name}}, I want to ensure everything is satisfactory. Could you pleas…" at bounding box center [330, 266] width 288 height 25
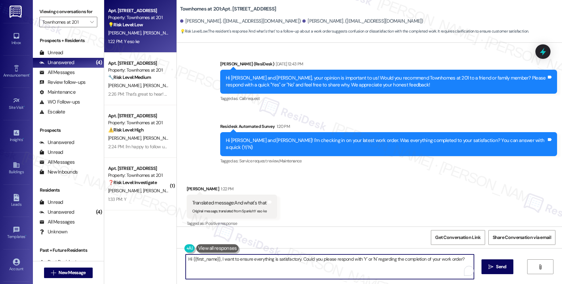
click at [216, 260] on textarea "Hi {{first_name}}, I want to ensure everything is satisfactory. Could you pleas…" at bounding box center [330, 266] width 288 height 25
click at [216, 260] on textarea "Hi {{first_name}}, aH want to ensure everything is satisfactory. Could you plea…" at bounding box center [328, 266] width 288 height 25
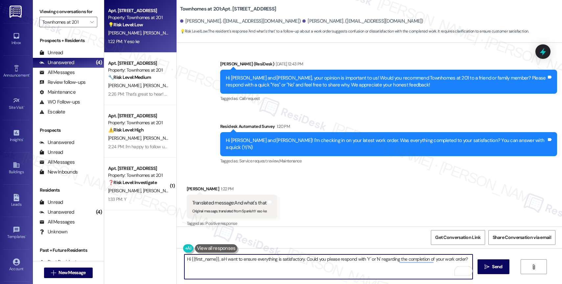
click at [216, 260] on textarea "Hi {{first_name}}, aH want to ensure everything is satisfactory. Could you plea…" at bounding box center [328, 266] width 288 height 25
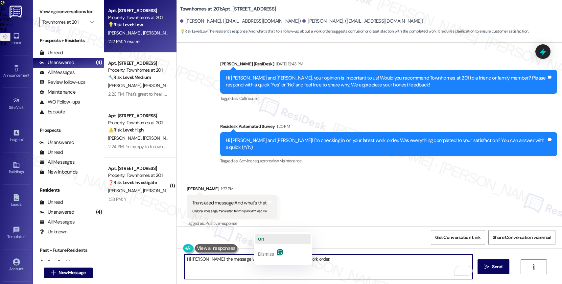
click at [263, 236] on span "on" at bounding box center [261, 239] width 7 height 6
click at [338, 264] on textarea "Hi Maribel, the message was a check-in on your latest work order." at bounding box center [328, 266] width 288 height 25
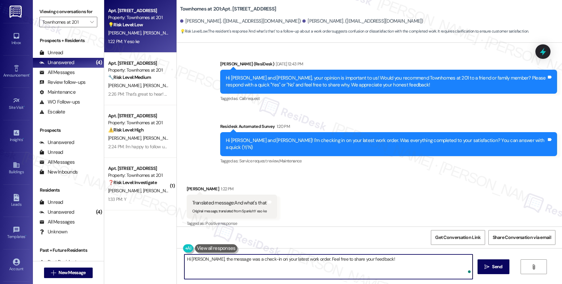
type textarea "Hi Maribel, the message was a check-in on your latest work order. Feel free to …"
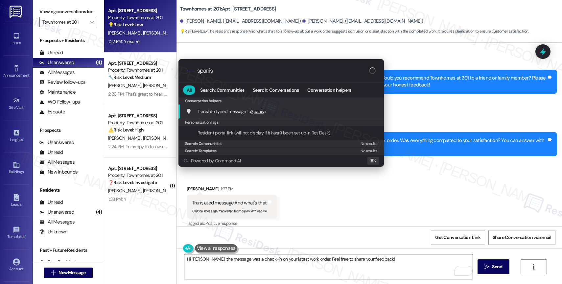
type input "spanish"
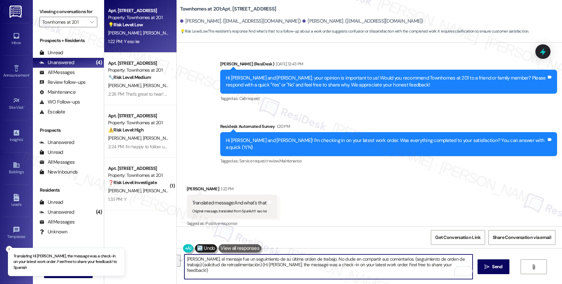
drag, startPoint x: 401, startPoint y: 259, endPoint x: 446, endPoint y: 272, distance: 47.2
click at [446, 272] on textarea "Hola Maribel, el mensaje fue un seguimiento de su última orden de trabajo. No d…" at bounding box center [328, 266] width 288 height 25
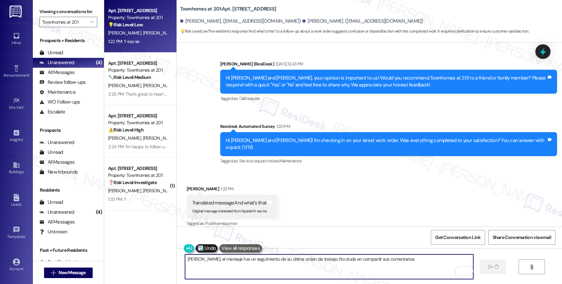
type textarea "Fetching suggested responses. Please feel free to read through the conversation…"
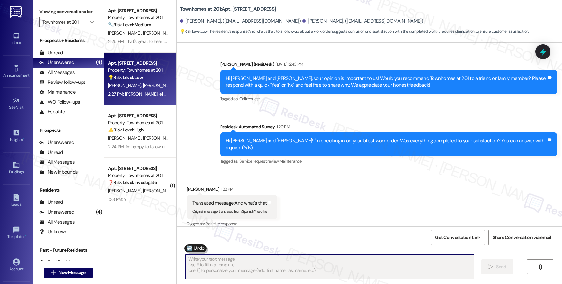
scroll to position [281, 0]
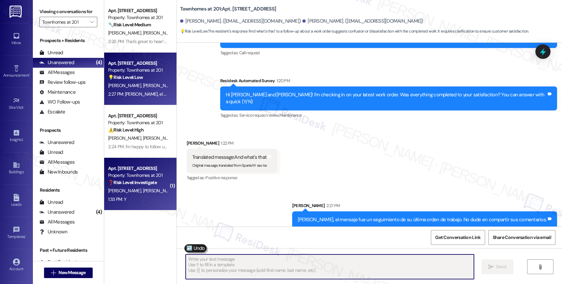
click at [143, 189] on span "[PERSON_NAME]" at bounding box center [159, 191] width 33 height 6
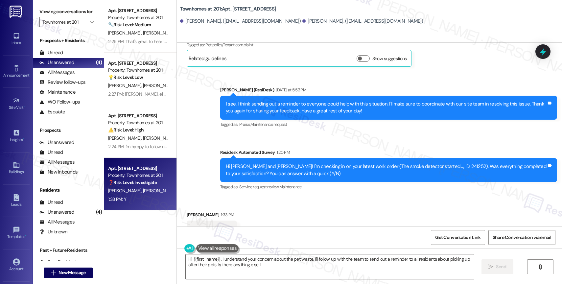
scroll to position [1174, 0]
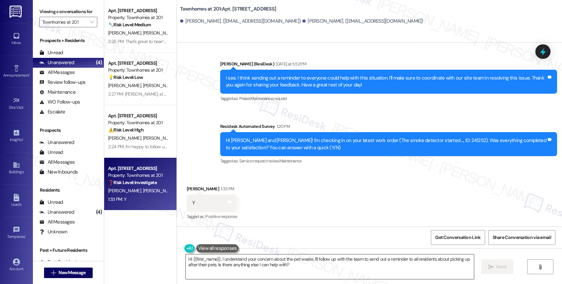
click at [234, 262] on textarea "Hi {{first_name}}, I understand your concern about the pet waste. I'll follow u…" at bounding box center [330, 266] width 288 height 25
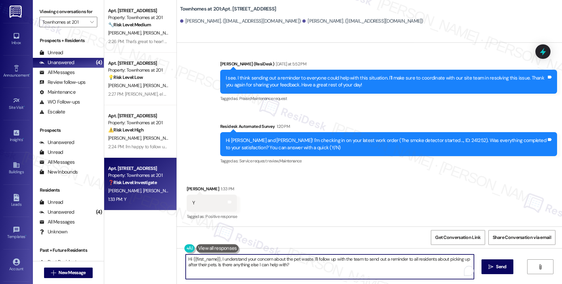
click at [234, 262] on textarea "Hi {{first_name}}, I understand your concern about the pet waste. I'll follow u…" at bounding box center [330, 266] width 288 height 25
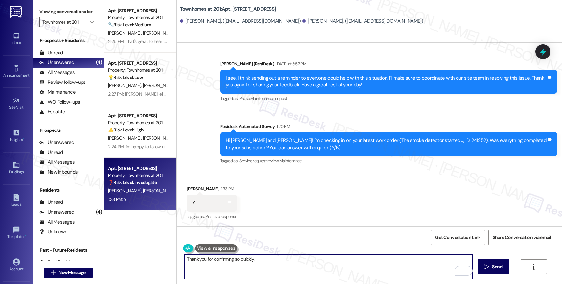
click at [291, 264] on textarea "Thank you for confirming so quickly." at bounding box center [328, 266] width 288 height 25
paste textarea "Feel free to let us know if you have other questions or concerns so we can assi…"
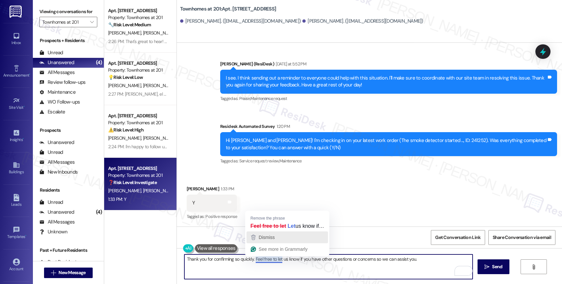
click at [267, 239] on span "Dismiss" at bounding box center [267, 237] width 16 height 5
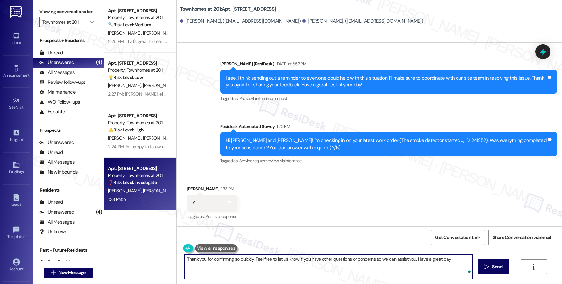
type textarea "Thank you for confirming so quickly. Feel free to let us know if you have other…"
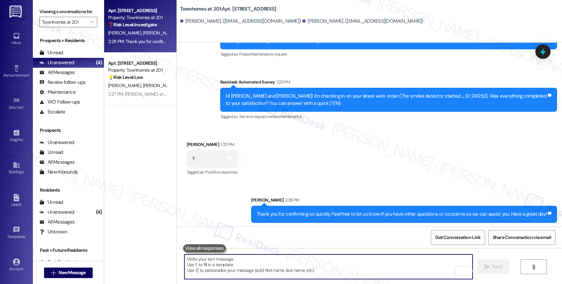
scroll to position [1220, 0]
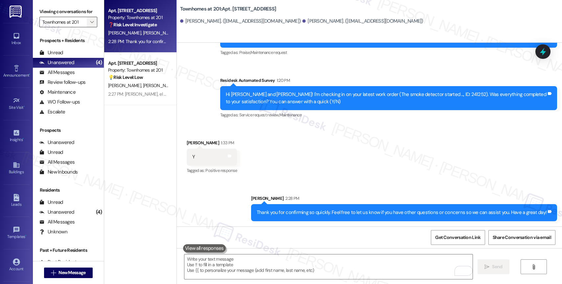
click at [90, 25] on icon "" at bounding box center [92, 21] width 4 height 5
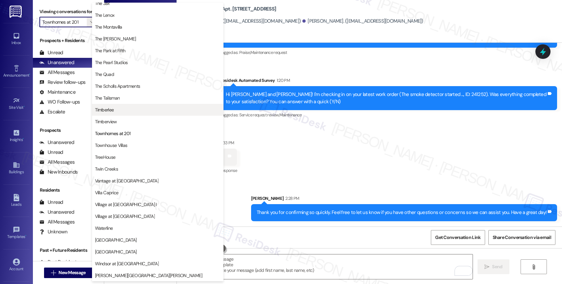
scroll to position [1178, 0]
click at [117, 115] on button "Timberlee" at bounding box center [157, 110] width 131 height 12
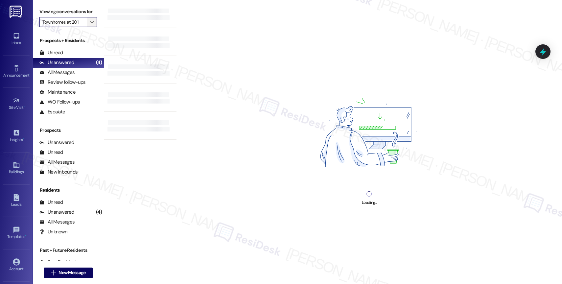
type input "Timberlee"
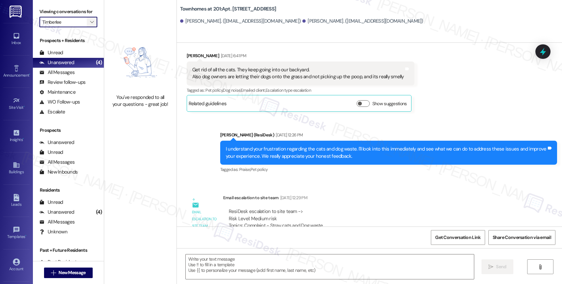
type textarea "Fetching suggested responses. Please feel free to read through the conversation…"
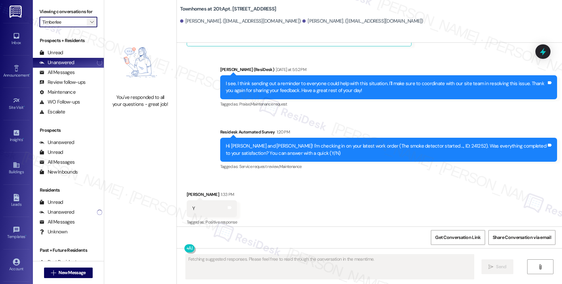
scroll to position [1174, 0]
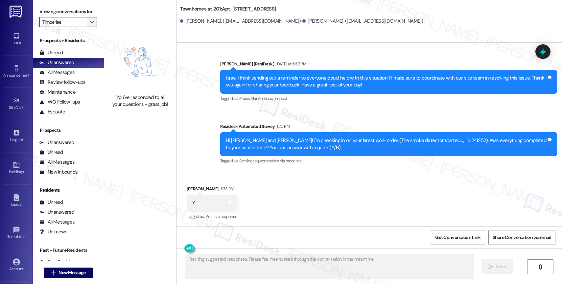
click at [90, 25] on icon "" at bounding box center [92, 21] width 4 height 5
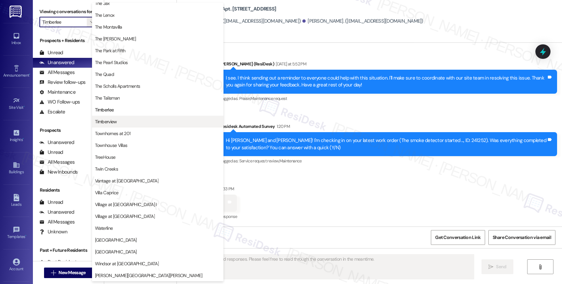
scroll to position [1196, 0]
click at [125, 119] on span "Timberview" at bounding box center [157, 121] width 125 height 7
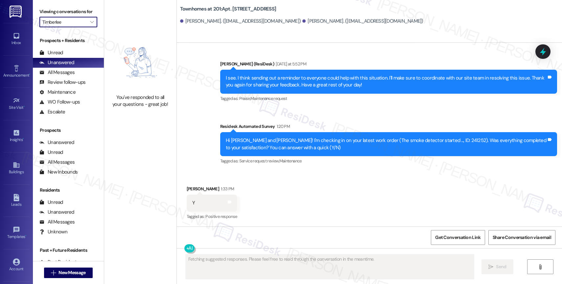
type input "Timberview"
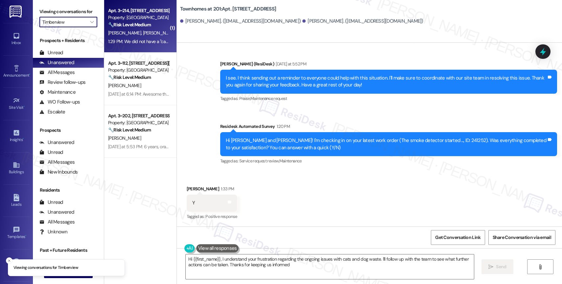
type textarea "Hi {{first_name}}, I understand your frustration regarding the ongoing issues w…"
click at [134, 28] on div "🔧 Risk Level: Medium The resident is providing feedback on their move-in experi…" at bounding box center [138, 24] width 61 height 7
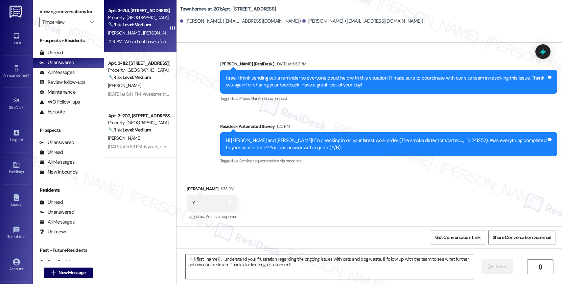
type textarea "Fetching suggested responses. Please feel free to read through the conversation…"
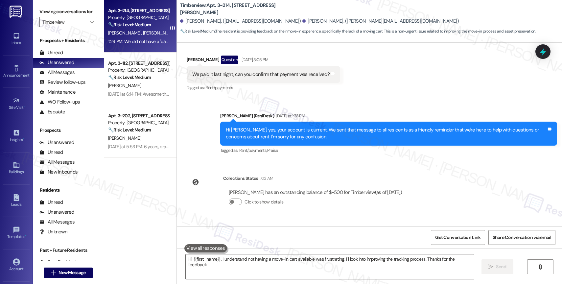
type textarea "Hi {{first_name}}, I understand not having a move-in cart available was frustra…"
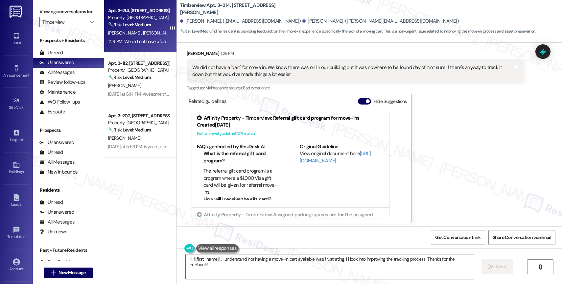
scroll to position [358, 0]
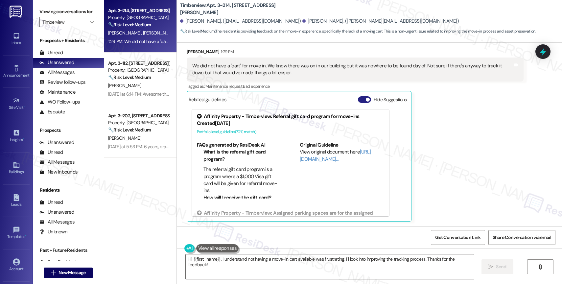
click at [358, 100] on button "Hide Suggestions" at bounding box center [364, 99] width 13 height 7
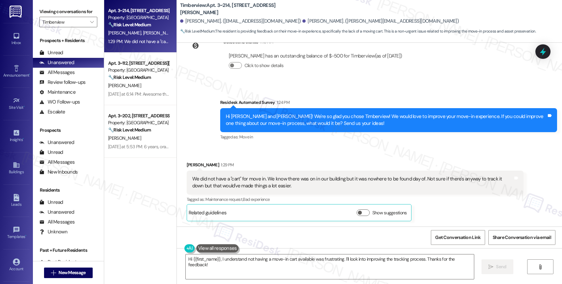
click at [271, 154] on div "Received via SMS Hannah Scheck 1:29 PM We did not have a "cart" for move in. We…" at bounding box center [369, 187] width 385 height 80
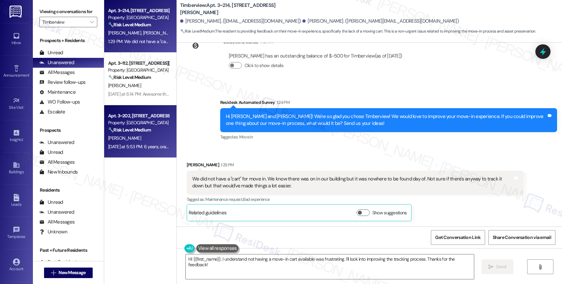
click at [126, 135] on div "D. Mead" at bounding box center [138, 138] width 62 height 8
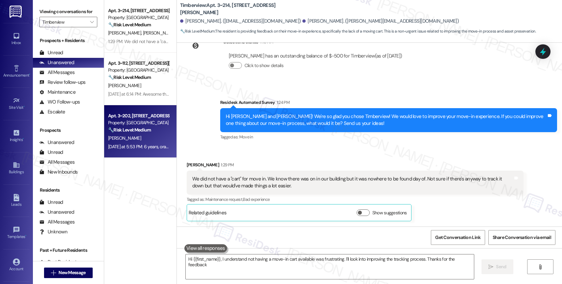
type textarea "Hi {{first_name}}, I understand not having a move-in cart available was frustra…"
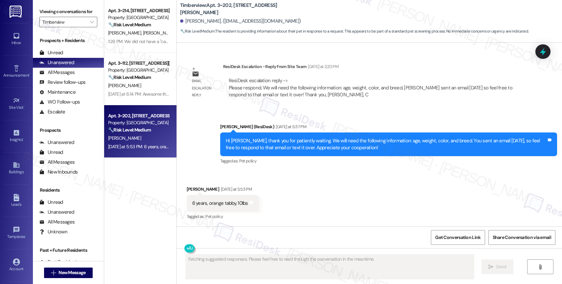
scroll to position [1039, 0]
click at [327, 189] on div "Received via SMS David Mead Yesterday at 5:53 PM 6 years, orange tabby, 10lbs T…" at bounding box center [369, 199] width 385 height 56
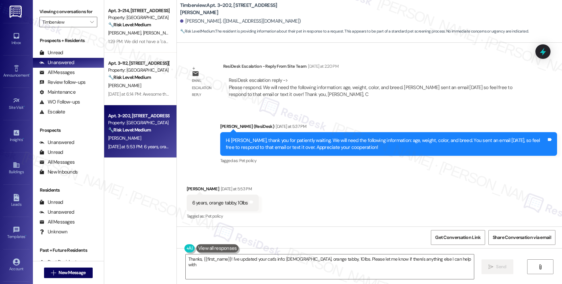
type textarea "Thanks, {{first_name}}! I've updated your cat's info: 6 years old, orange tabby…"
click at [245, 264] on textarea "Thanks, {{first_name}}! I've updated your cat's info: 6 years old, orange tabby…" at bounding box center [330, 266] width 288 height 25
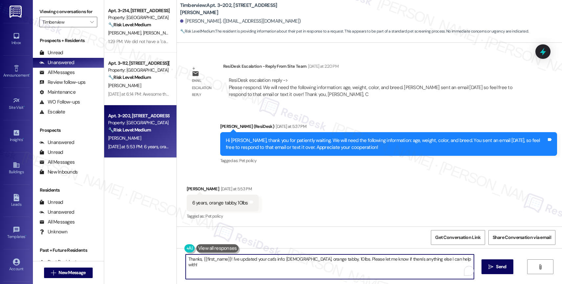
click at [245, 264] on textarea "Thanks, {{first_name}}! I've updated your cat's info: 6 years old, orange tabby…" at bounding box center [330, 266] width 288 height 25
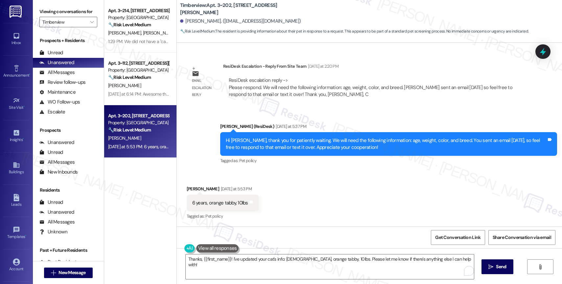
click at [296, 203] on div "Received via SMS David Mead Yesterday at 5:53 PM 6 years, orange tabby, 10lbs T…" at bounding box center [369, 199] width 385 height 56
click at [220, 197] on div "6 years, orange tabby, 10lbs Tags and notes" at bounding box center [223, 202] width 72 height 17
click at [212, 202] on div "6 years, orange tabby, 10lbs" at bounding box center [220, 202] width 56 height 7
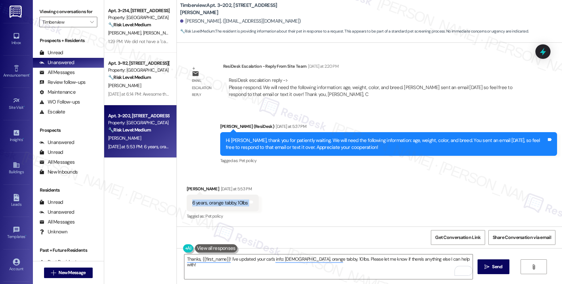
click at [212, 202] on div "6 years, orange tabby, 10lbs" at bounding box center [220, 202] width 56 height 7
copy div "6 years, orange tabby, 10lbs Tags and notes"
click at [292, 190] on div "Received via SMS David Mead Yesterday at 5:53 PM 6 years, orange tabby, 10lbs T…" at bounding box center [369, 199] width 385 height 56
click at [312, 187] on div "Received via SMS David Mead Yesterday at 5:53 PM 6 years, orange tabby, 10lbs T…" at bounding box center [369, 199] width 385 height 56
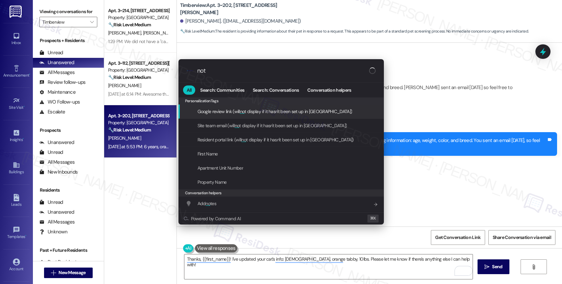
type input "note"
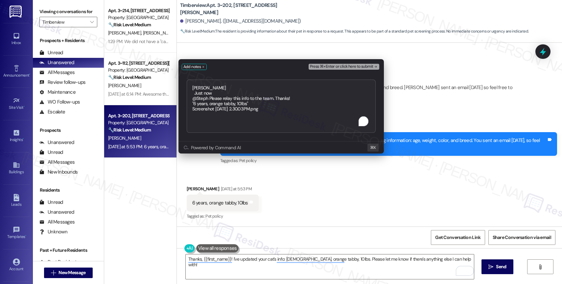
type textarea "Alethea Just now @Steph Please relay this info to the team. Thanks! "6 years, o…"
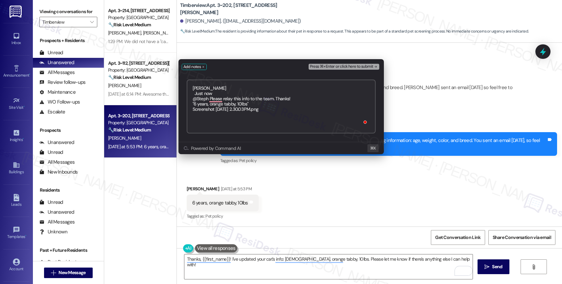
click at [367, 67] on span "Press ⌘+Enter or click here to submit" at bounding box center [341, 66] width 63 height 5
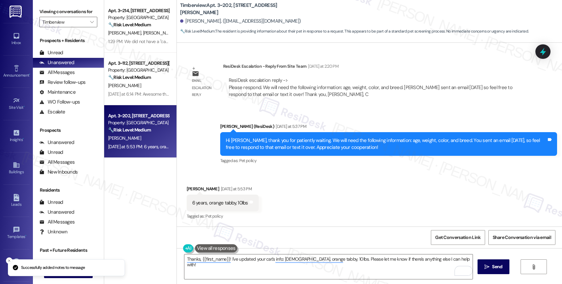
scroll to position [1123, 0]
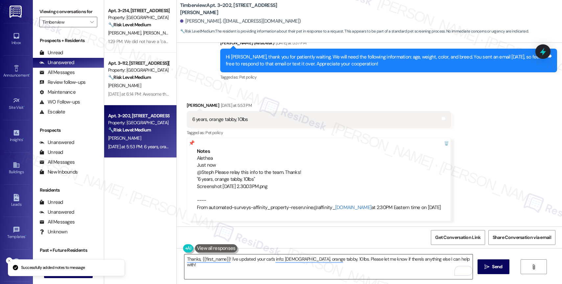
click at [211, 269] on textarea "Thanks, {{first_name}}! I've updated your cat's info: 6 years old, orange tabby…" at bounding box center [328, 266] width 288 height 25
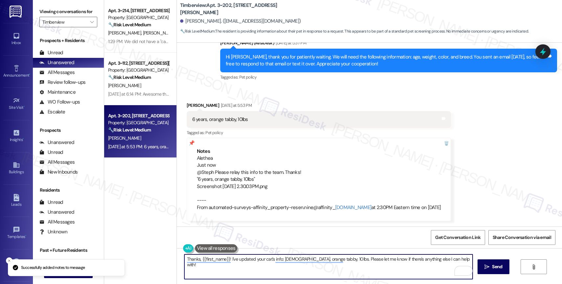
click at [211, 269] on textarea "Thanks, {{first_name}}! I've updated your cat's info: 6 years old, orange tabby…" at bounding box center [328, 266] width 288 height 25
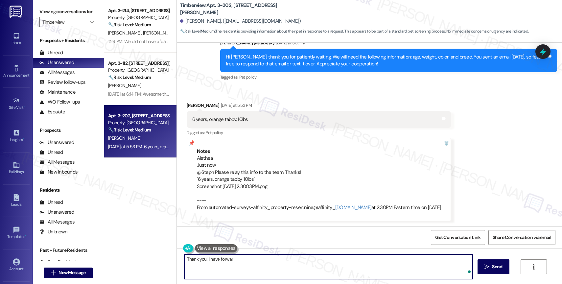
type textarea "Thank you! I have forward"
drag, startPoint x: 206, startPoint y: 258, endPoint x: 307, endPoint y: 267, distance: 101.6
click at [299, 267] on textarea "Thank you! I have forward" at bounding box center [328, 266] width 288 height 25
drag, startPoint x: 286, startPoint y: 259, endPoint x: 271, endPoint y: 261, distance: 15.9
click at [286, 259] on textarea "Thank you! I have forward" at bounding box center [328, 266] width 288 height 25
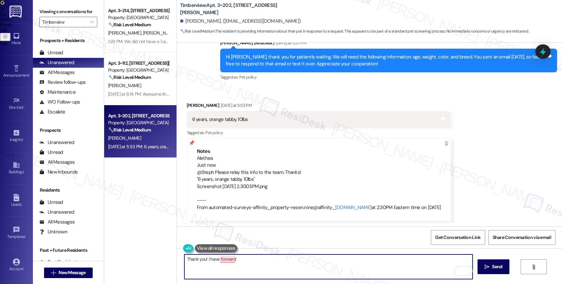
drag, startPoint x: 205, startPoint y: 259, endPoint x: 300, endPoint y: 263, distance: 94.7
click at [300, 263] on textarea "Thank you! I have forward" at bounding box center [328, 266] width 288 height 25
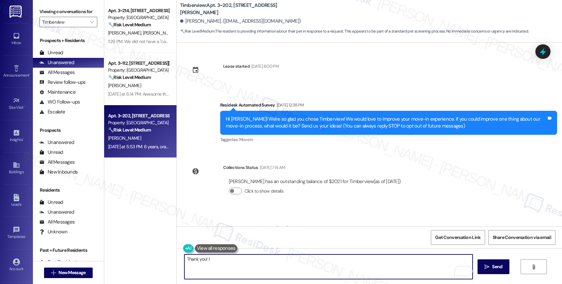
scroll to position [1123, 0]
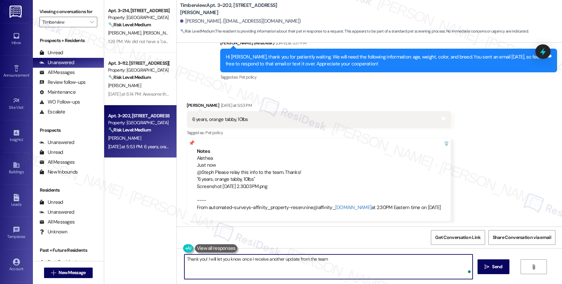
type textarea "Thank you! I will let you know once I receive another update from the team."
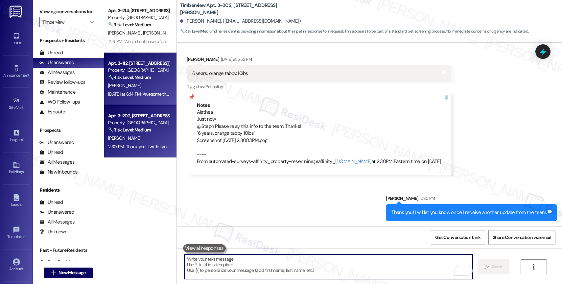
click at [124, 70] on div "Property: [GEOGRAPHIC_DATA]" at bounding box center [138, 70] width 61 height 7
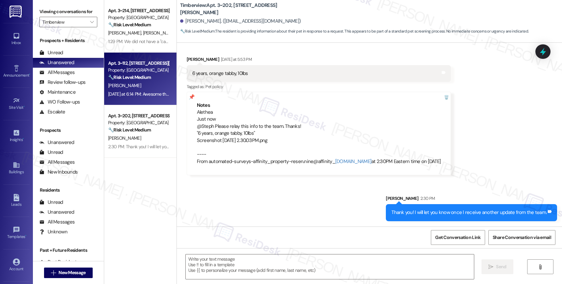
type textarea "Fetching suggested responses. Please feel free to read through the conversation…"
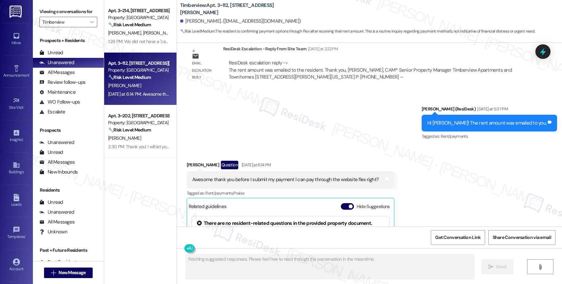
scroll to position [920, 0]
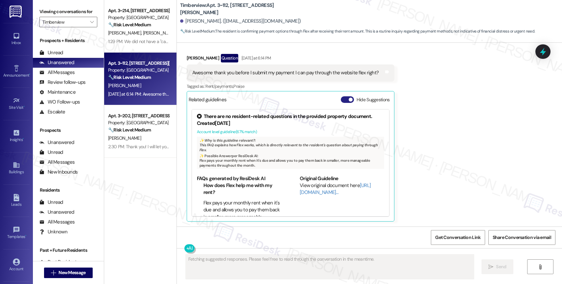
click at [341, 101] on button "Hide Suggestions" at bounding box center [347, 99] width 13 height 7
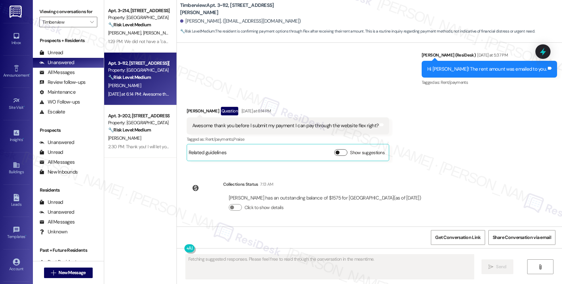
scroll to position [868, 0]
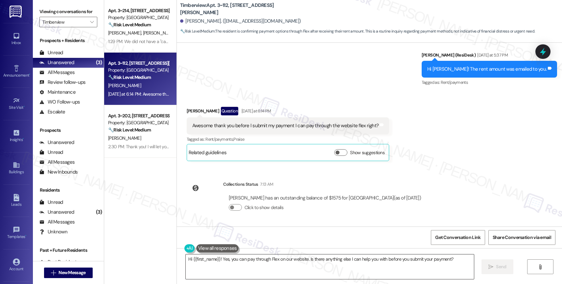
click at [233, 261] on textarea "Hi {{first_name}}! Yes, you can pay through Flex on our website. Is there anyth…" at bounding box center [330, 266] width 288 height 25
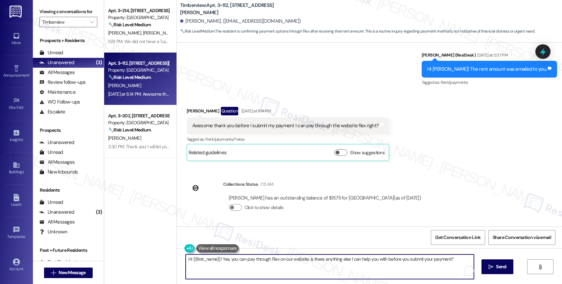
click at [233, 261] on textarea "Hi {{first_name}}! Yes, you can pay through Flex on our website. Is there anyth…" at bounding box center [330, 266] width 288 height 25
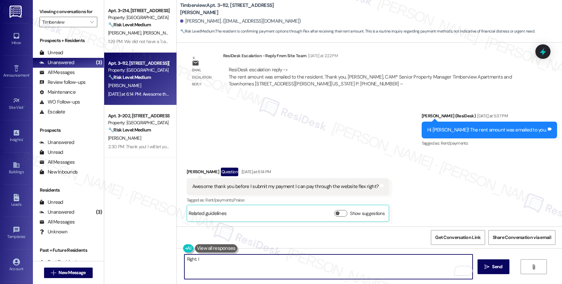
scroll to position [807, 0]
drag, startPoint x: 253, startPoint y: 258, endPoint x: 333, endPoint y: 265, distance: 80.2
click at [333, 265] on textarea "Right. From what I know, you can also pay rent" at bounding box center [328, 266] width 288 height 25
click at [286, 223] on div "Received via SMS Madison [PERSON_NAME] Question [DATE] at 6:14 PM Awesome thank…" at bounding box center [288, 194] width 213 height 64
click at [318, 261] on textarea "Right. From what I know, you can also use Flex to pay rent." at bounding box center [328, 266] width 288 height 25
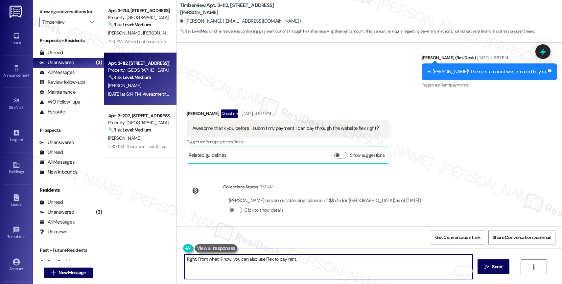
scroll to position [868, 0]
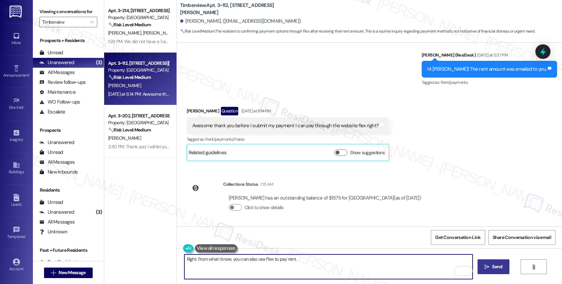
type textarea "Right. From what I know, you can also use Flex to pay rent."
click at [498, 268] on span "Send" at bounding box center [497, 266] width 10 height 7
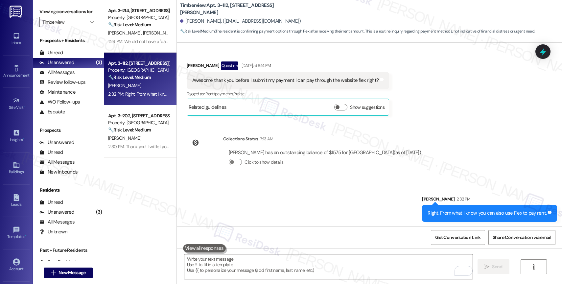
scroll to position [913, 0]
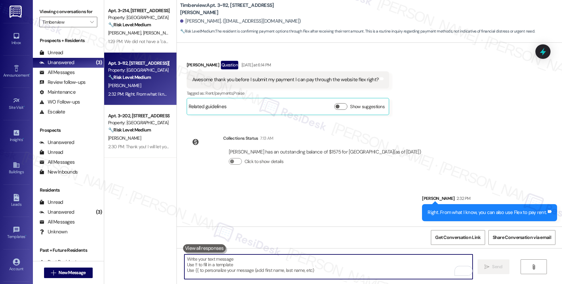
click at [214, 272] on textarea "To enrich screen reader interactions, please activate Accessibility in Grammarl…" at bounding box center [328, 266] width 288 height 25
paste textarea "Feel free to let us know if you have other questions or concerns so we can assi…"
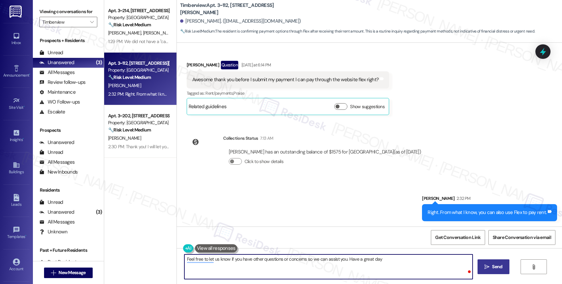
type textarea "Feel free to let us know if you have other questions or concerns so we can assi…"
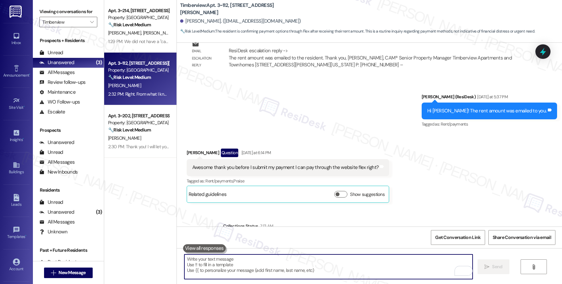
scroll to position [807, 0]
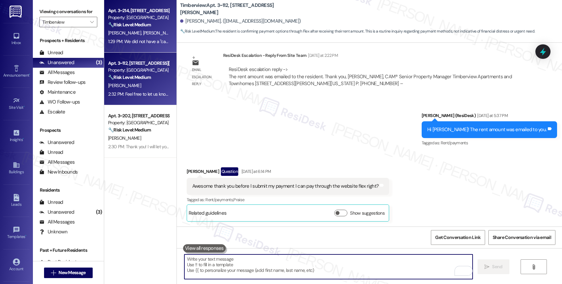
click at [141, 37] on div "1:29 PM: We did not have a "cart" for move in. We know there was on in our buil…" at bounding box center [138, 41] width 62 height 8
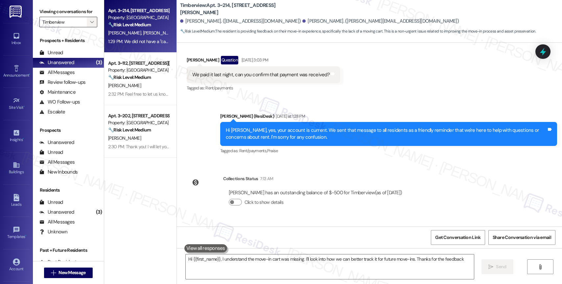
type textarea "Hi {{first_name}}, I understand the move-in cart was missing. I'll look into ho…"
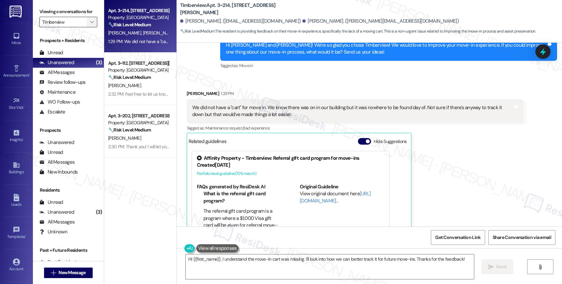
scroll to position [358, 0]
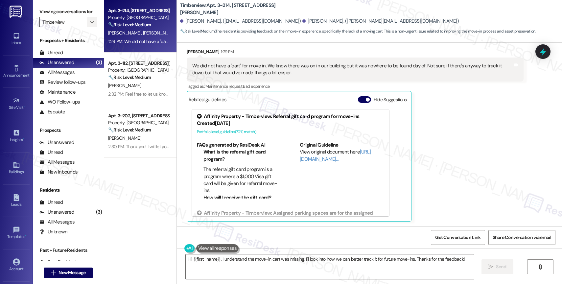
click at [90, 25] on icon "" at bounding box center [92, 21] width 4 height 5
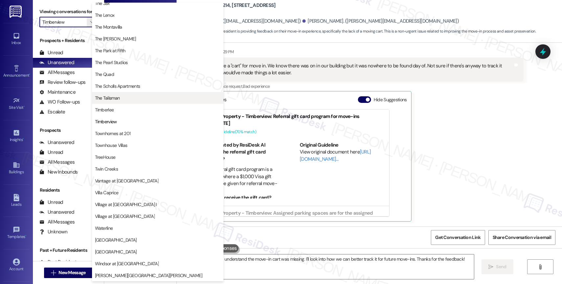
scroll to position [1196, 0]
click at [124, 96] on span "The Talisman" at bounding box center [157, 98] width 125 height 7
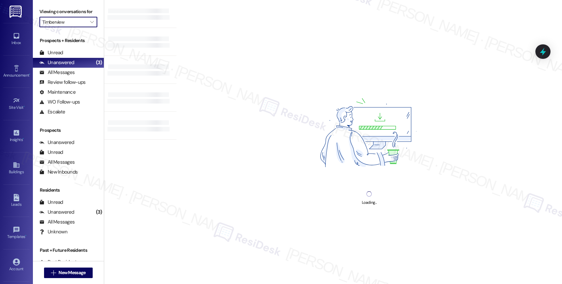
type input "The Talisman"
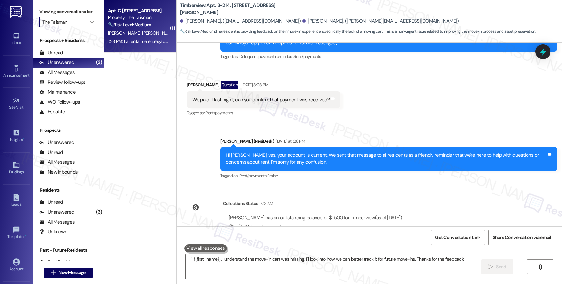
type textarea "Hi {{first_name}}, I understand the move-in cart was missing. I'll look into ho…"
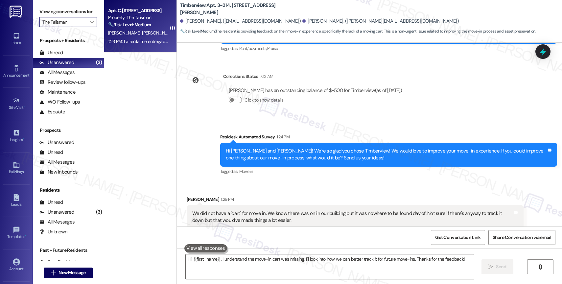
click at [140, 22] on strong "🔧 Risk Level: Medium" at bounding box center [129, 25] width 43 height 6
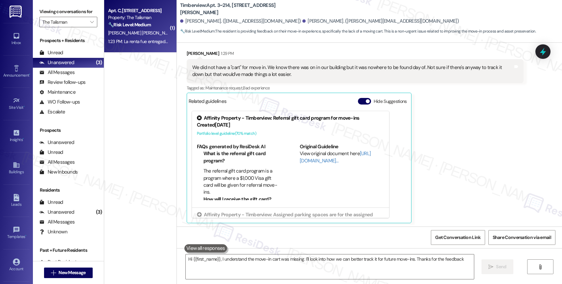
type textarea "Hi {{first_name}}, I understand the move-in cart was missing. I'll look into ho…"
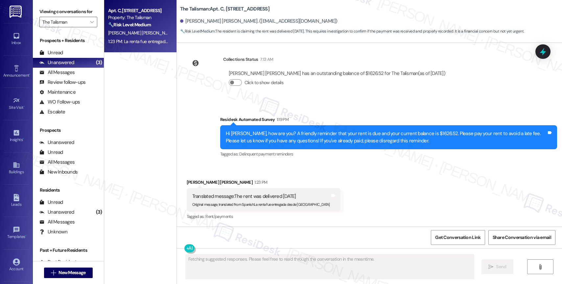
scroll to position [765, 0]
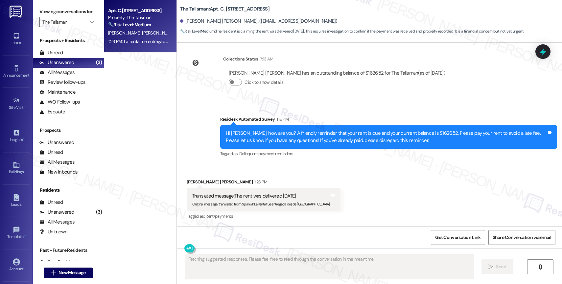
click at [360, 184] on div "Received via SMS [PERSON_NAME] [PERSON_NAME] 1:23 PM Translated message: The re…" at bounding box center [369, 195] width 385 height 62
click at [340, 170] on div "Received via SMS [PERSON_NAME] [PERSON_NAME] 1:23 PM Translated message: The re…" at bounding box center [369, 195] width 385 height 62
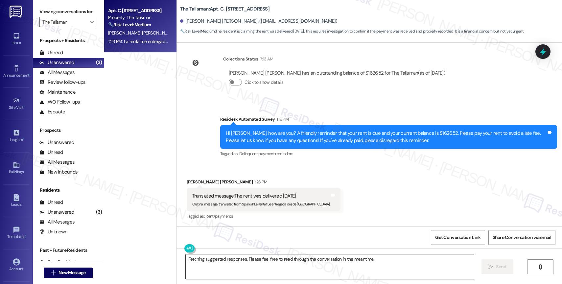
click at [233, 266] on textarea "Fetching suggested responses. Please feel free to read through the conversation…" at bounding box center [330, 266] width 288 height 25
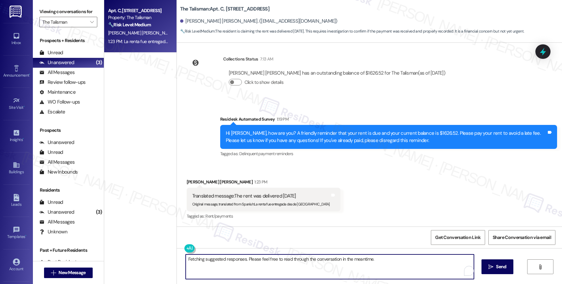
click at [233, 266] on textarea "Fetching suggested responses. Please feel free to read through the conversation…" at bounding box center [330, 266] width 288 height 25
paste textarea "Thank you for informing me, {{first_name}}. If you have no further questions, p…"
type textarea "Thank you for informing me, {{first_name}}. If you have no further questions, p…"
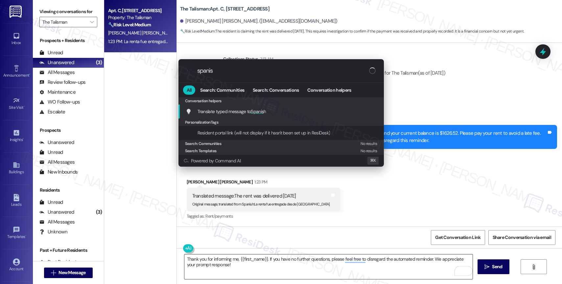
type input "spanish"
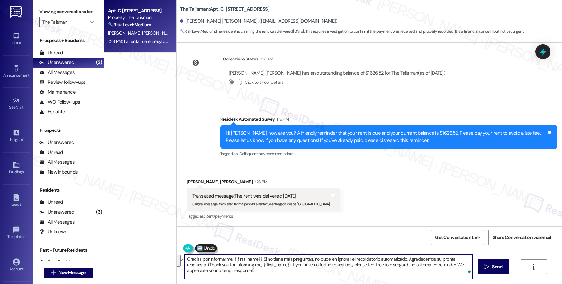
drag, startPoint x: 268, startPoint y: 269, endPoint x: 293, endPoint y: 274, distance: 25.8
click at [293, 274] on textarea "Gracias por informarme, {{first_name}}. Si no tiene más preguntas, no dude en i…" at bounding box center [328, 266] width 288 height 25
type textarea "Gracias por informarme, {{first_name}}. Si no tiene más preguntas, no dude en i…"
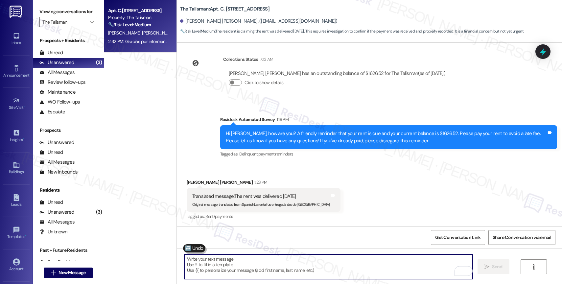
scroll to position [811, 0]
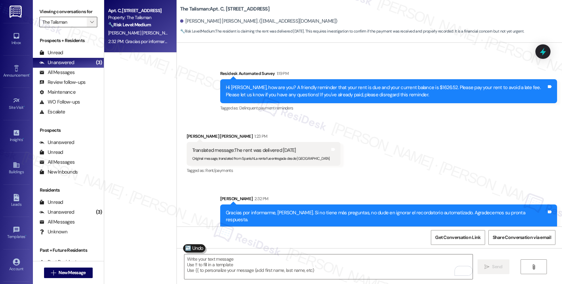
click at [89, 24] on span "" at bounding box center [92, 22] width 6 height 11
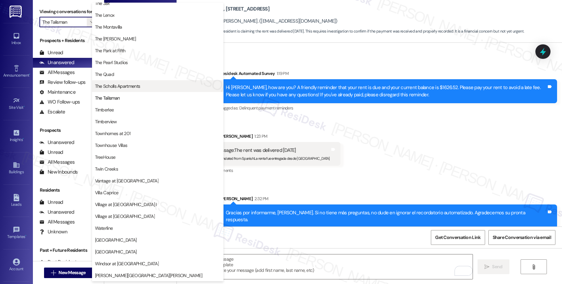
scroll to position [1197, 0]
click at [142, 81] on button "The Scholls Apartments" at bounding box center [157, 86] width 131 height 12
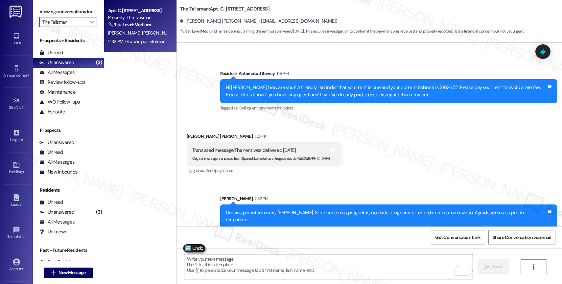
type input "The Scholls Apartments"
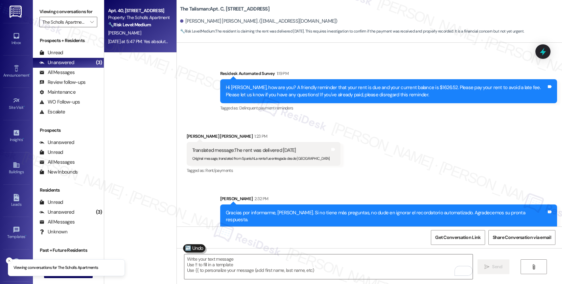
click at [142, 34] on div "[PERSON_NAME]" at bounding box center [138, 33] width 62 height 8
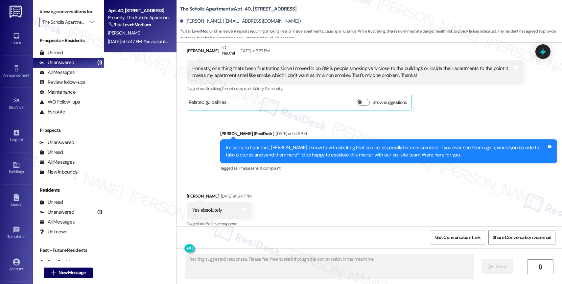
scroll to position [515, 0]
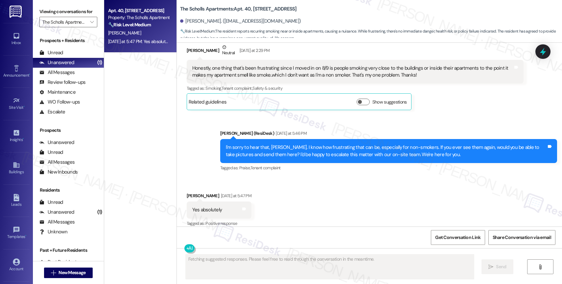
click at [322, 195] on div "Received via SMS [PERSON_NAME] [DATE] at 5:47 PM Yes absolutely Tags and notes …" at bounding box center [369, 205] width 385 height 56
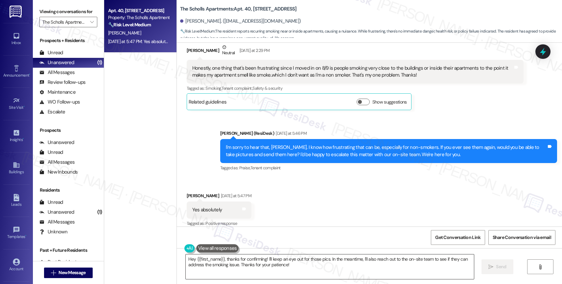
click at [253, 262] on textarea "Hey {{first_name}}, thanks for confirming! I'll keep an eye out for those pics.…" at bounding box center [330, 266] width 288 height 25
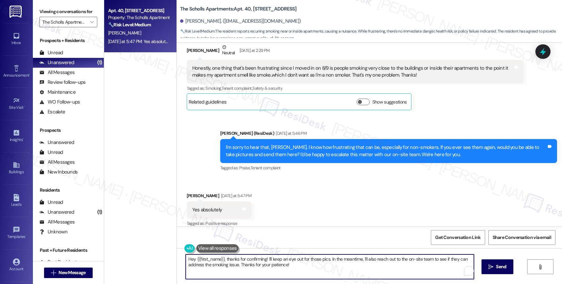
click at [253, 262] on textarea "Hey {{first_name}}, thanks for confirming! I'll keep an eye out for those pics.…" at bounding box center [330, 266] width 288 height 25
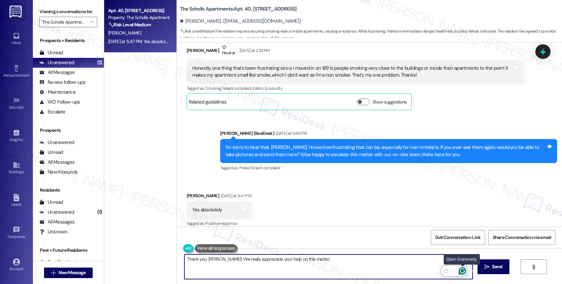
type textarea "Thank you, [PERSON_NAME]! We really appreciate your help on this matter."
click at [460, 267] on button "Open Grammarly. 0 Suggestions." at bounding box center [462, 270] width 9 height 9
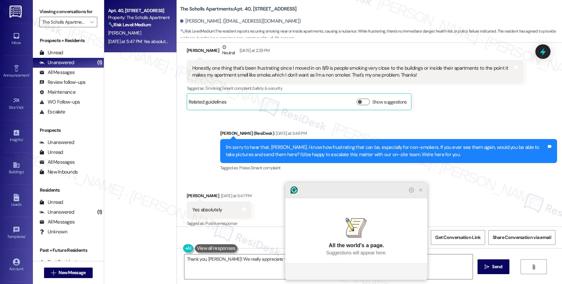
click at [421, 193] on icon "Close Grammarly Assistant" at bounding box center [420, 189] width 5 height 5
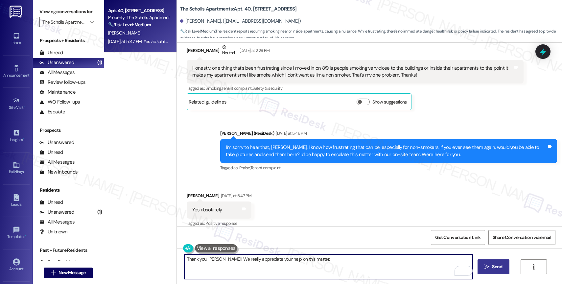
click at [490, 267] on span "Send" at bounding box center [496, 266] width 13 height 7
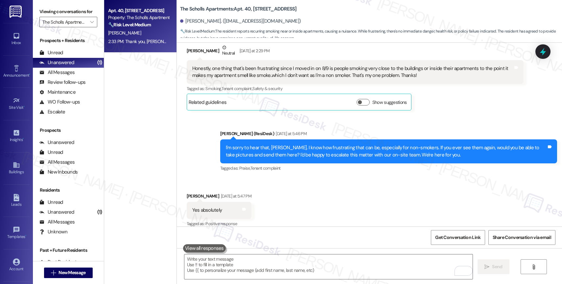
scroll to position [561, 0]
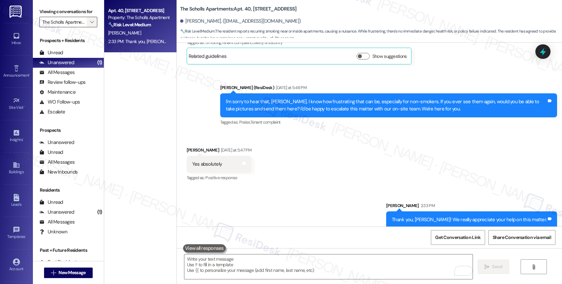
click at [90, 25] on icon "" at bounding box center [92, 21] width 4 height 5
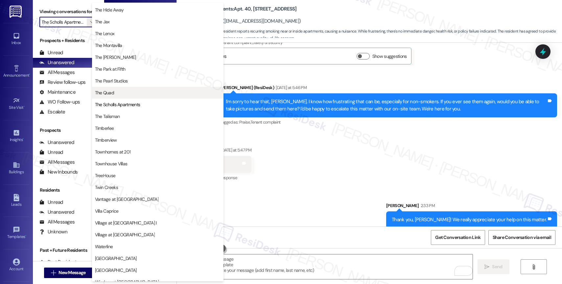
scroll to position [1199, 0]
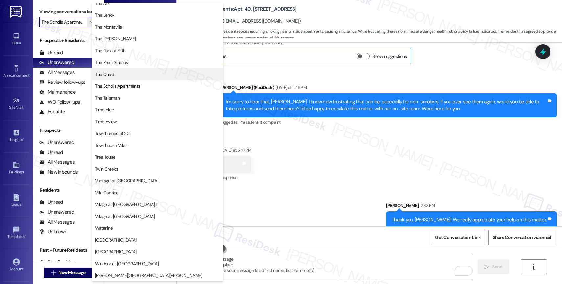
click at [125, 73] on span "The Quad" at bounding box center [157, 74] width 125 height 7
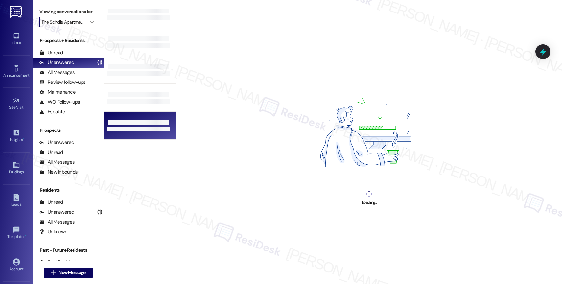
type input "The Quad"
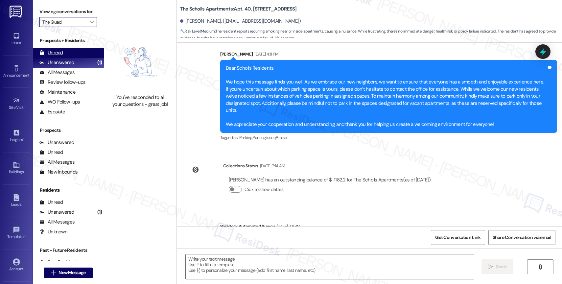
type textarea "Fetching suggested responses. Please feel free to read through the conversation…"
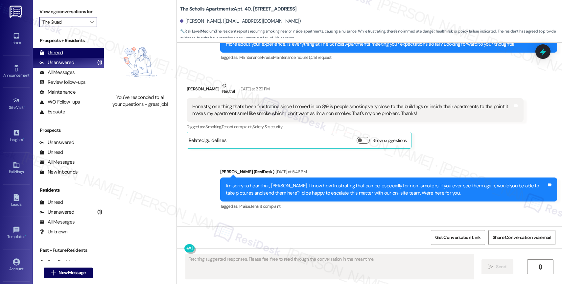
scroll to position [515, 0]
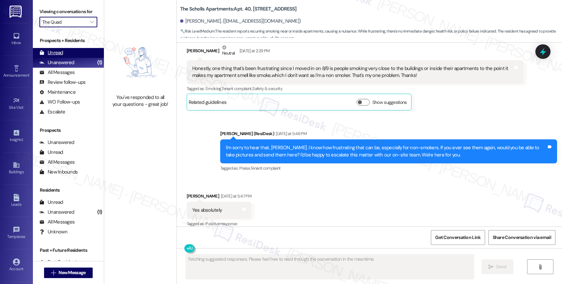
click at [77, 58] on div "Unread (0)" at bounding box center [68, 53] width 71 height 10
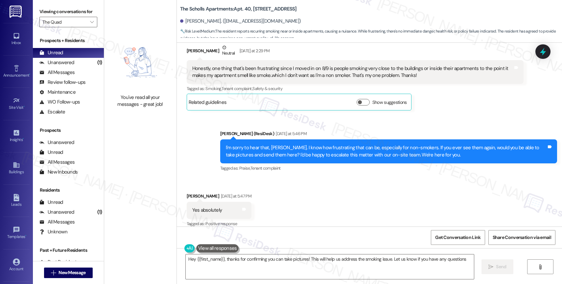
type textarea "Hey {{first_name}}, thanks for confirming you can take pictures! This will help…"
click at [79, 68] on div "Unanswered (1)" at bounding box center [68, 63] width 71 height 10
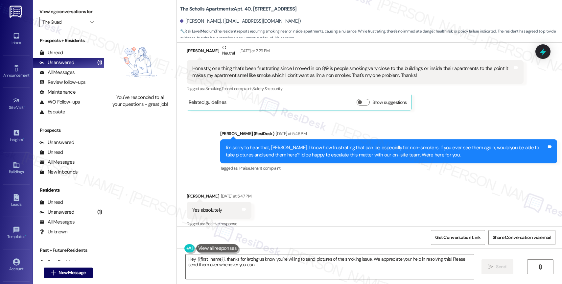
type textarea "Hey {{first_name}}, thanks for letting us know you're willing to send pictures …"
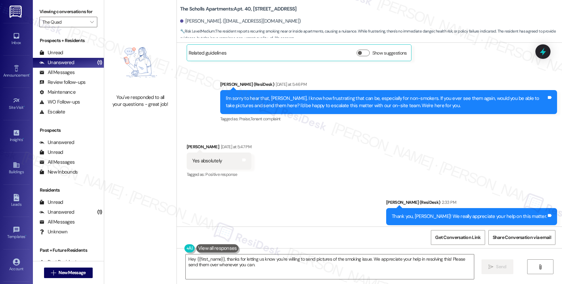
scroll to position [571, 0]
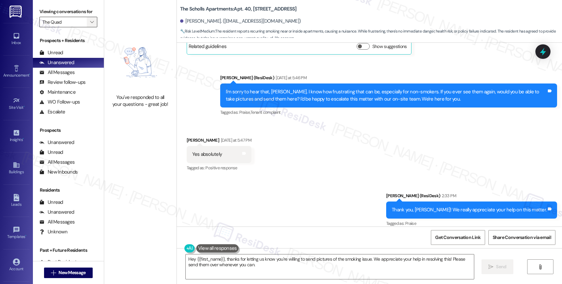
click at [89, 25] on span "" at bounding box center [92, 22] width 6 height 11
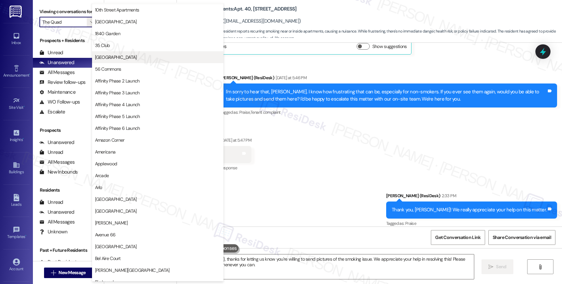
scroll to position [0, 0]
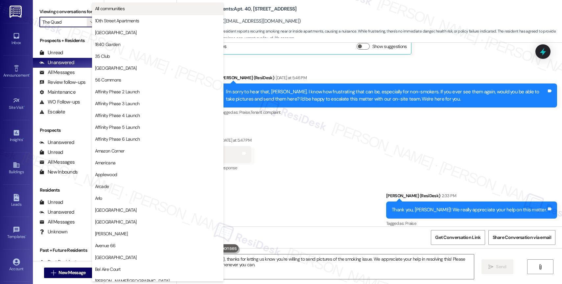
click at [130, 11] on span "All communities" at bounding box center [157, 8] width 125 height 7
